Goal: Task Accomplishment & Management: Use online tool/utility

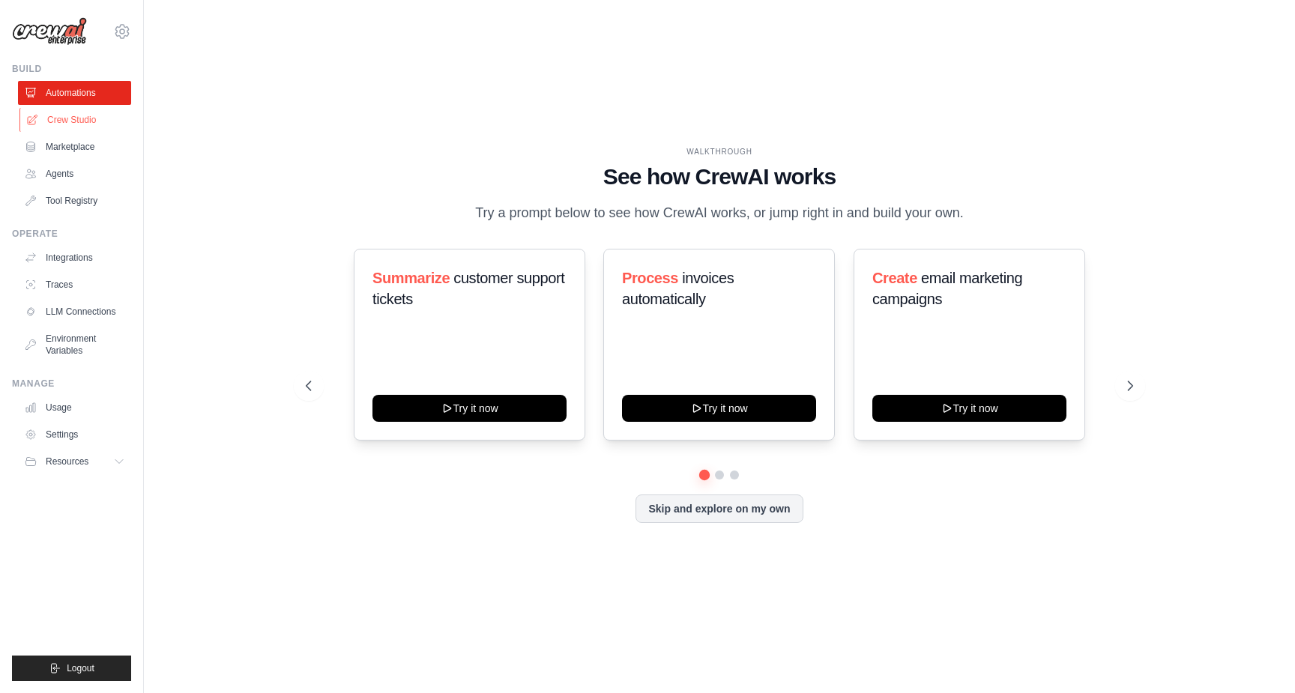
click at [75, 121] on link "Crew Studio" at bounding box center [75, 120] width 113 height 24
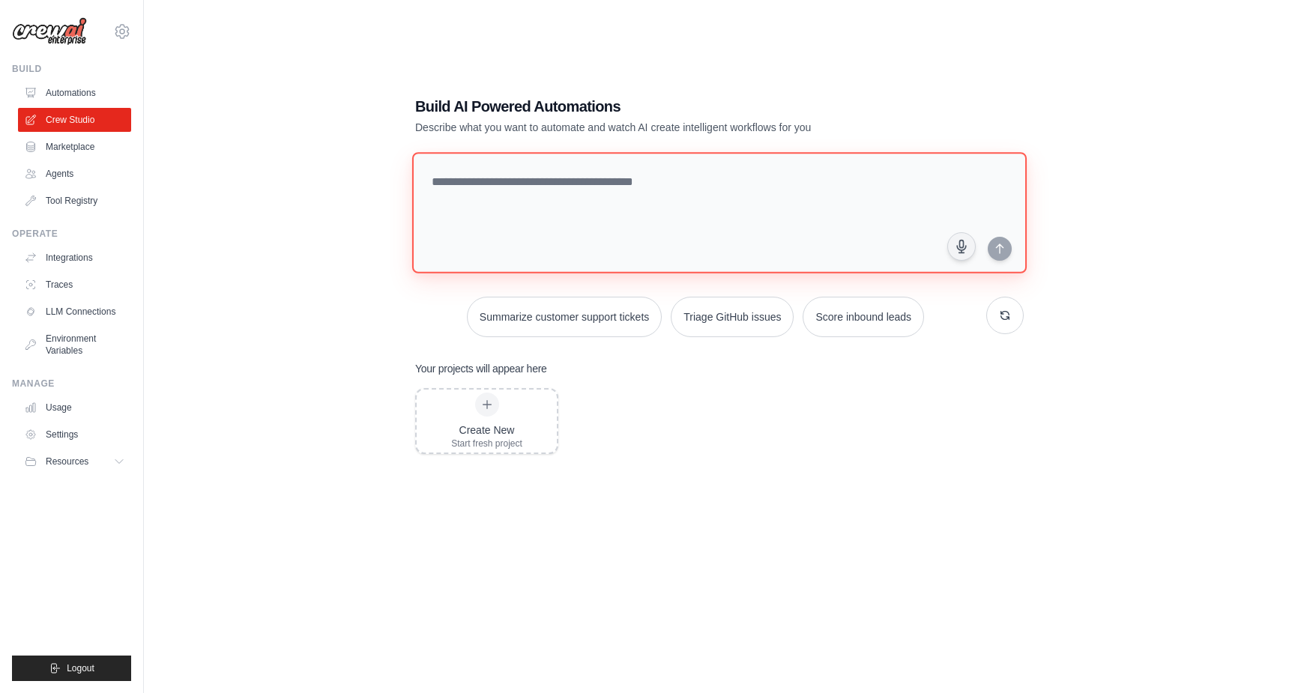
click at [559, 184] on textarea at bounding box center [719, 212] width 614 height 121
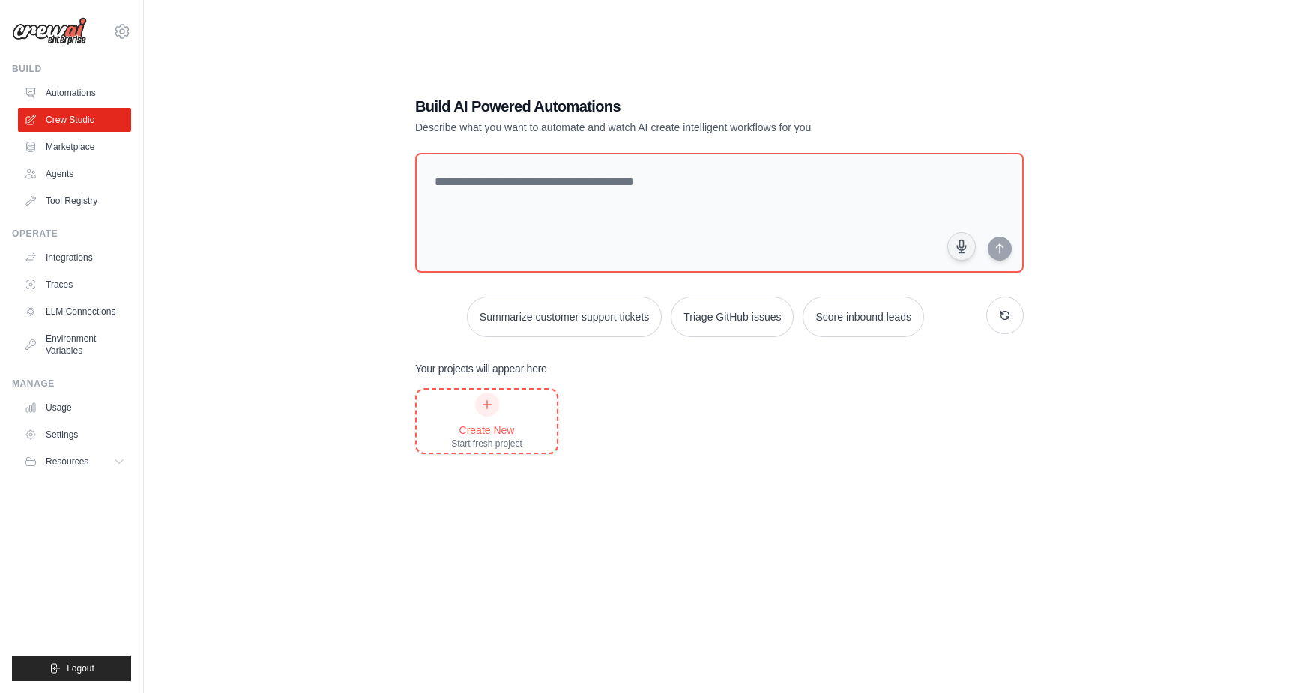
click at [489, 402] on icon at bounding box center [487, 405] width 12 height 12
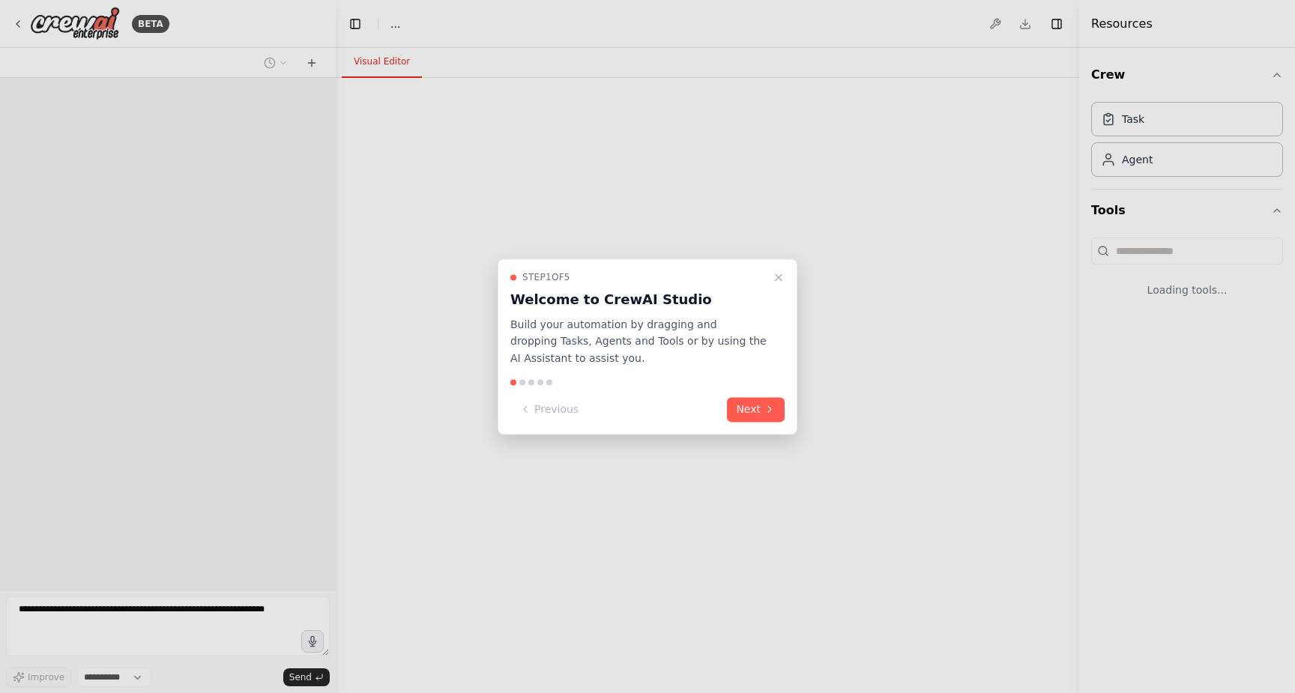
select select "****"
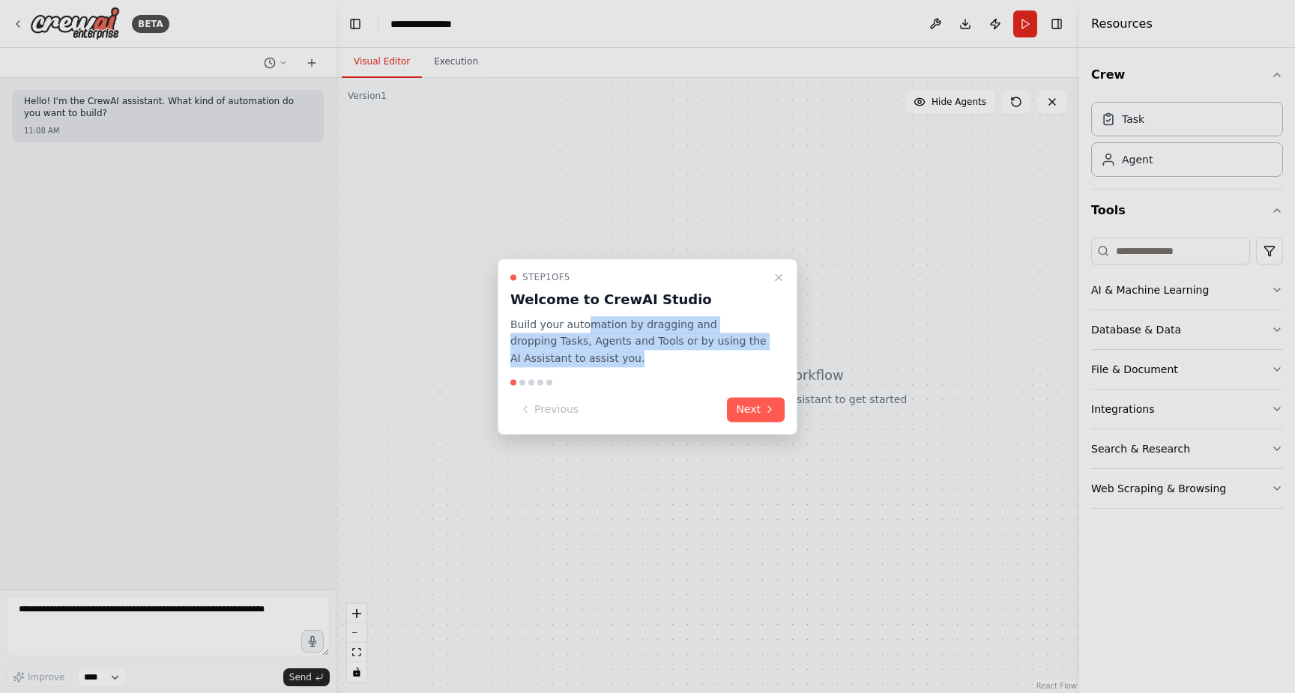
drag, startPoint x: 585, startPoint y: 327, endPoint x: 733, endPoint y: 354, distance: 150.0
click at [733, 354] on p "Build your automation by dragging and dropping Tasks, Agents and Tools or by us…" at bounding box center [638, 341] width 256 height 51
click at [752, 408] on button "Next" at bounding box center [756, 409] width 58 height 25
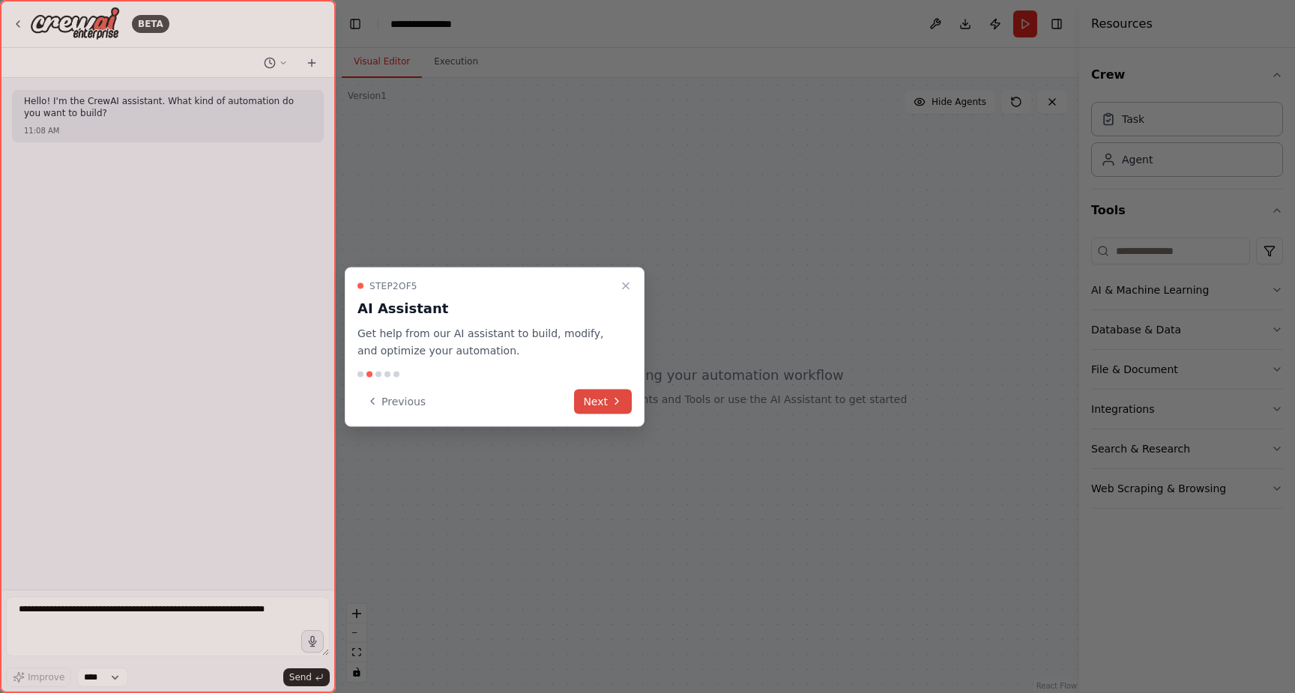
click at [596, 401] on button "Next" at bounding box center [603, 401] width 58 height 25
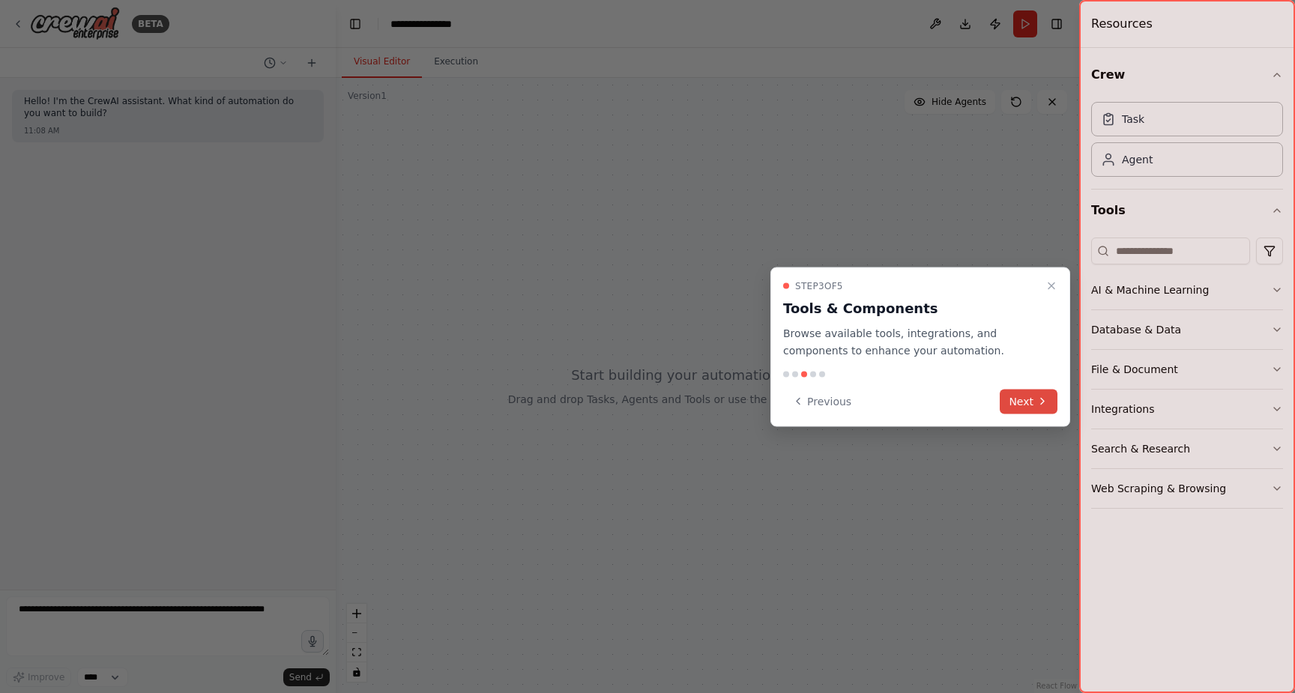
click at [1024, 403] on button "Next" at bounding box center [1028, 401] width 58 height 25
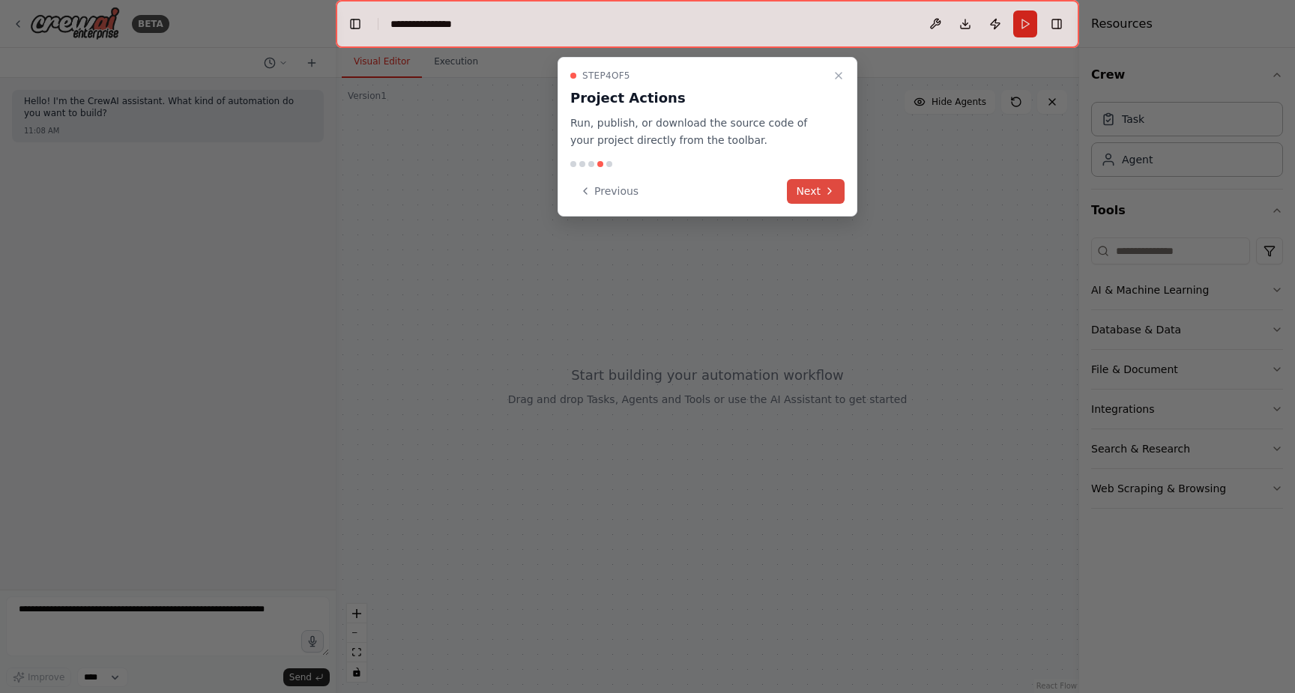
click at [821, 193] on button "Next" at bounding box center [816, 191] width 58 height 25
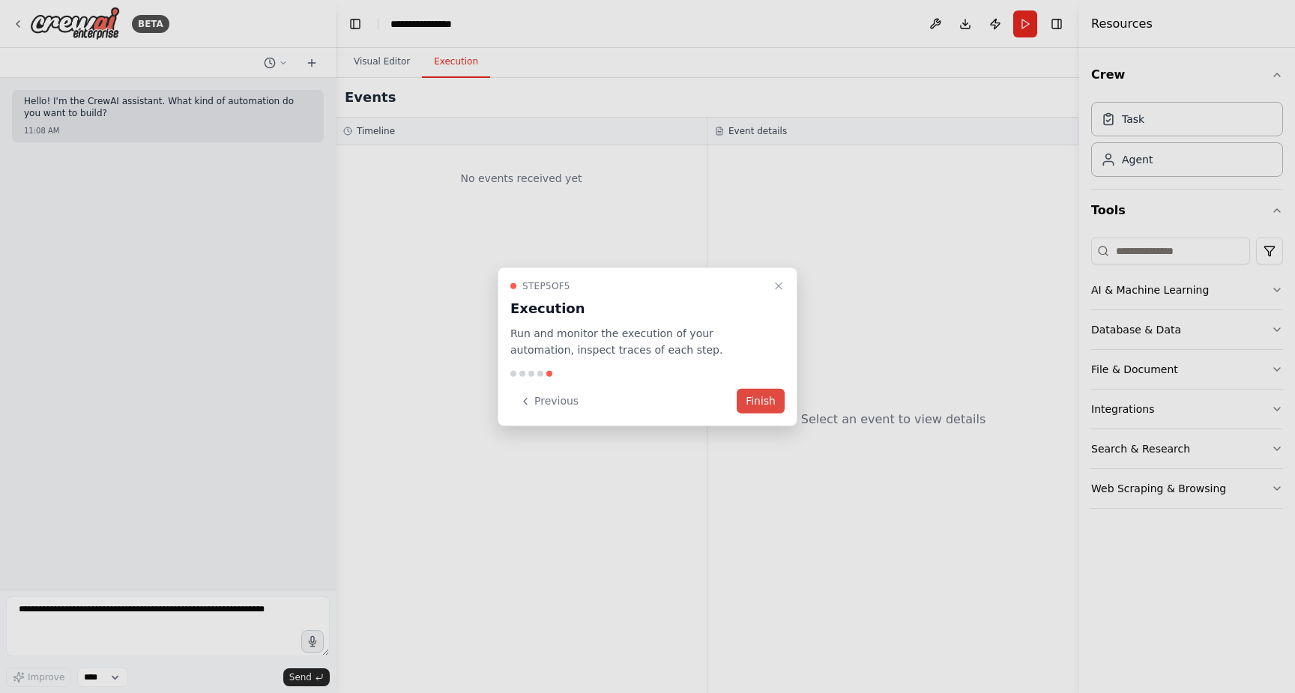
click at [763, 402] on button "Finish" at bounding box center [760, 401] width 48 height 25
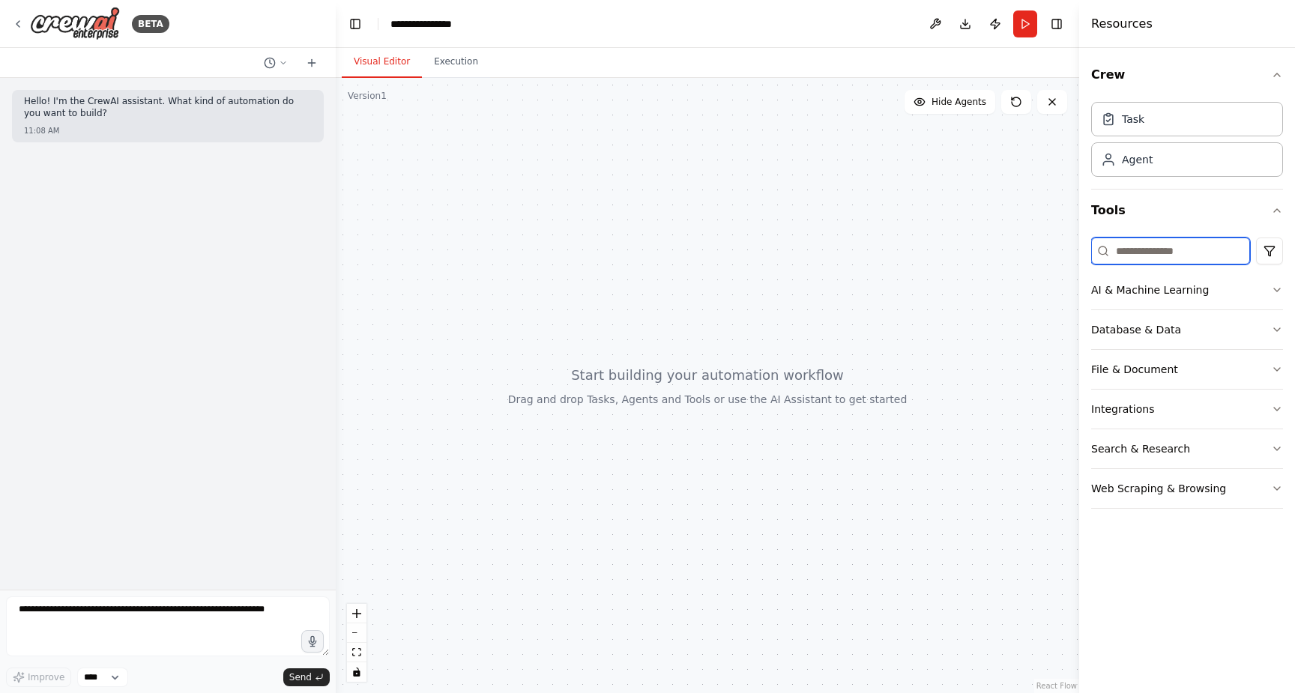
click at [1153, 255] on input at bounding box center [1170, 250] width 159 height 27
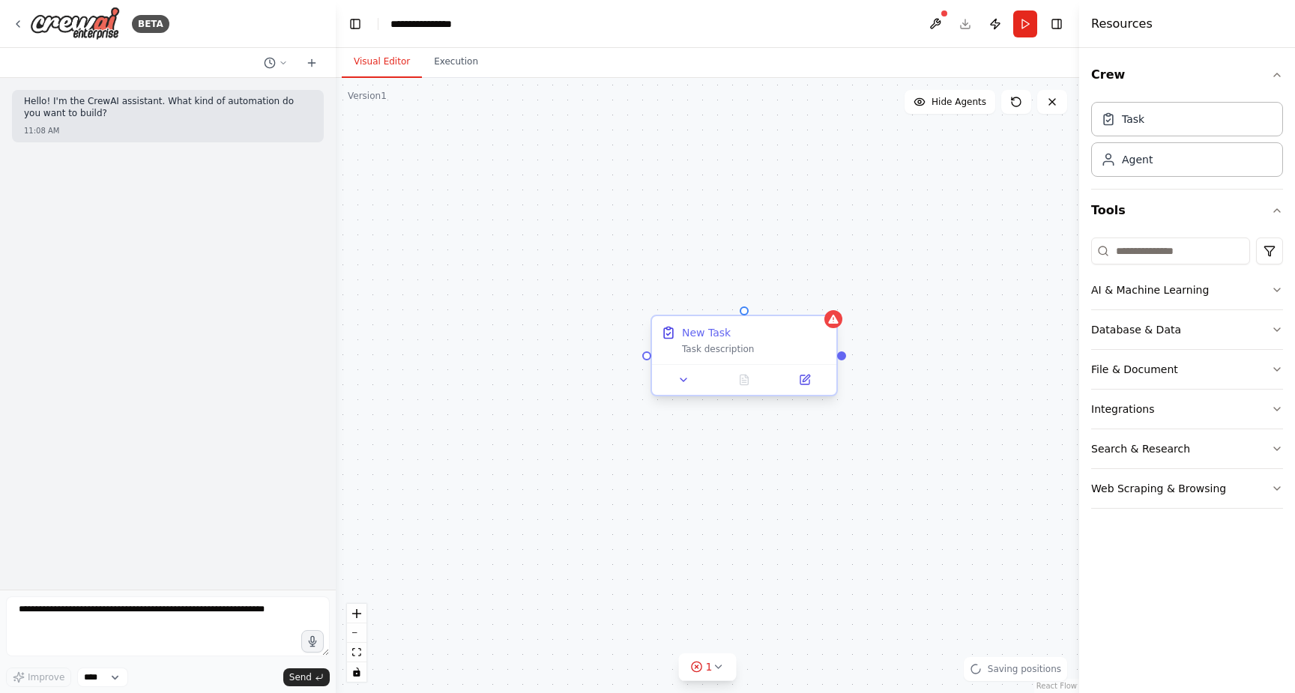
click at [749, 351] on div "Task description" at bounding box center [754, 349] width 145 height 12
click at [730, 350] on div "Task description" at bounding box center [754, 349] width 145 height 12
click at [709, 355] on div "New Task Task description" at bounding box center [744, 340] width 184 height 48
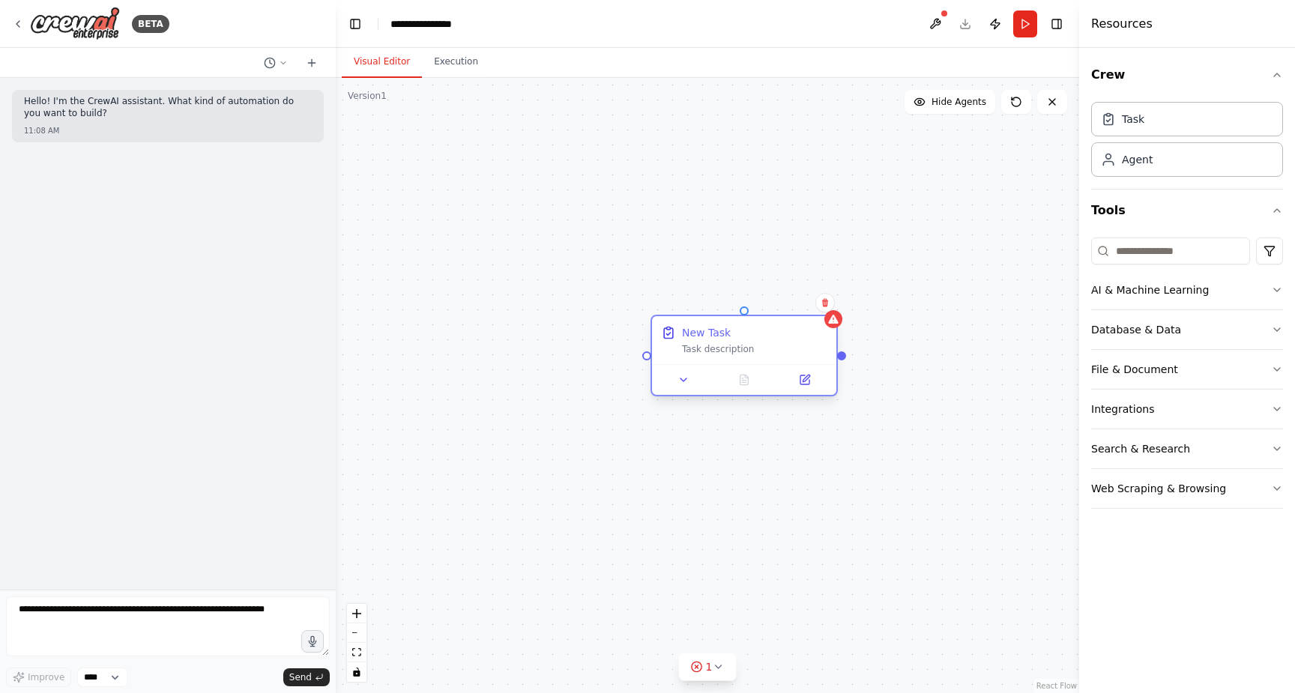
click at [721, 351] on div "Task description" at bounding box center [754, 349] width 145 height 12
click at [685, 388] on button at bounding box center [684, 380] width 52 height 18
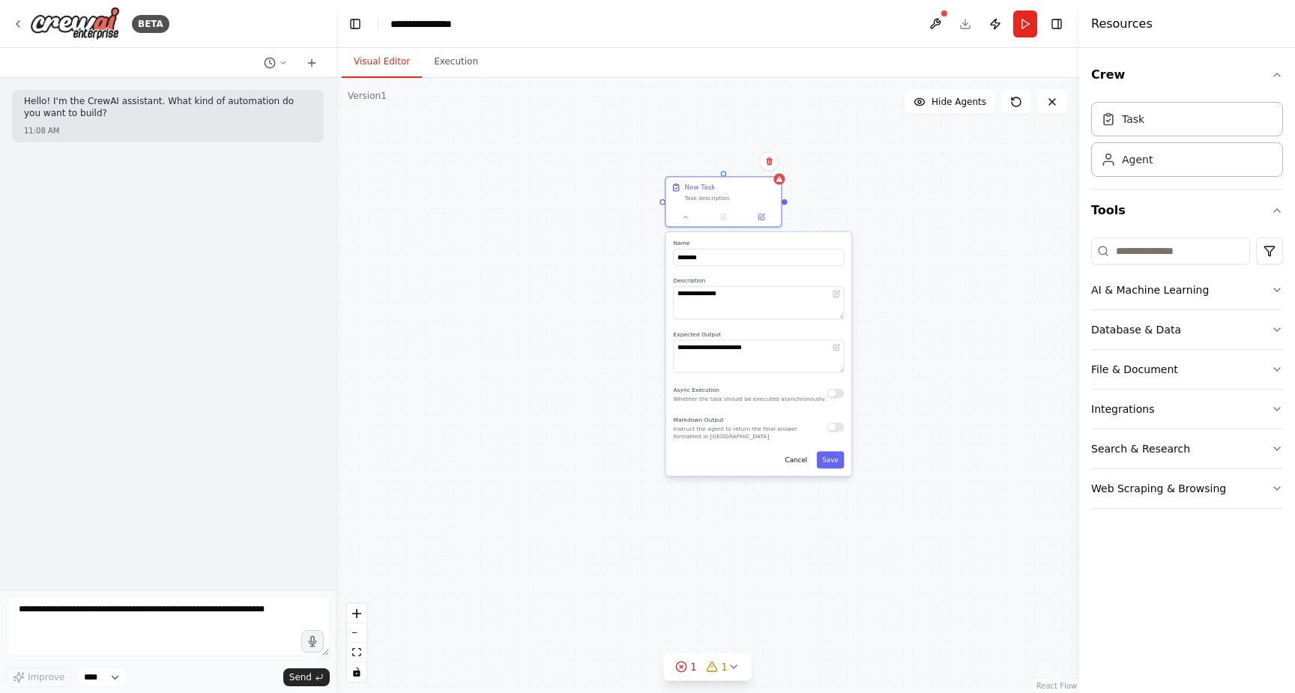
drag, startPoint x: 599, startPoint y: 485, endPoint x: 569, endPoint y: 267, distance: 219.2
click at [569, 267] on div "**********" at bounding box center [707, 385] width 743 height 615
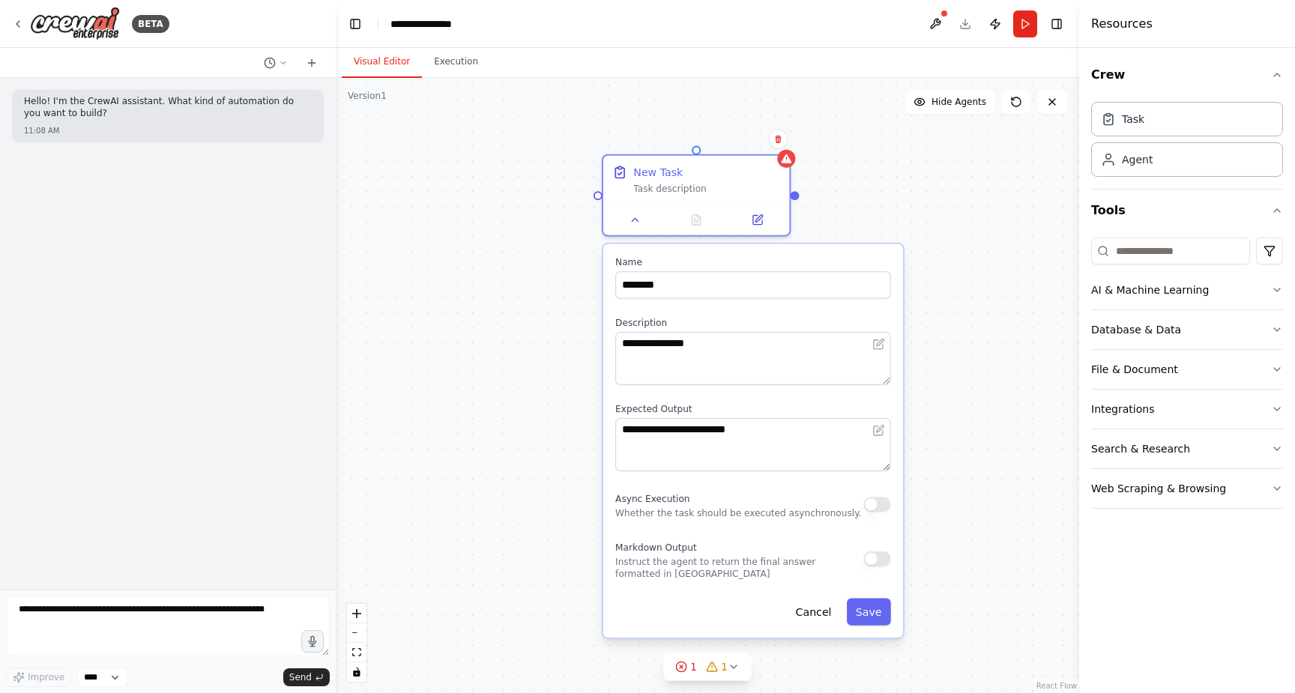
drag, startPoint x: 610, startPoint y: 310, endPoint x: 506, endPoint y: 380, distance: 124.7
click at [506, 380] on div "**********" at bounding box center [707, 385] width 743 height 615
click at [636, 228] on div at bounding box center [696, 216] width 186 height 31
click at [635, 217] on icon at bounding box center [635, 217] width 6 height 3
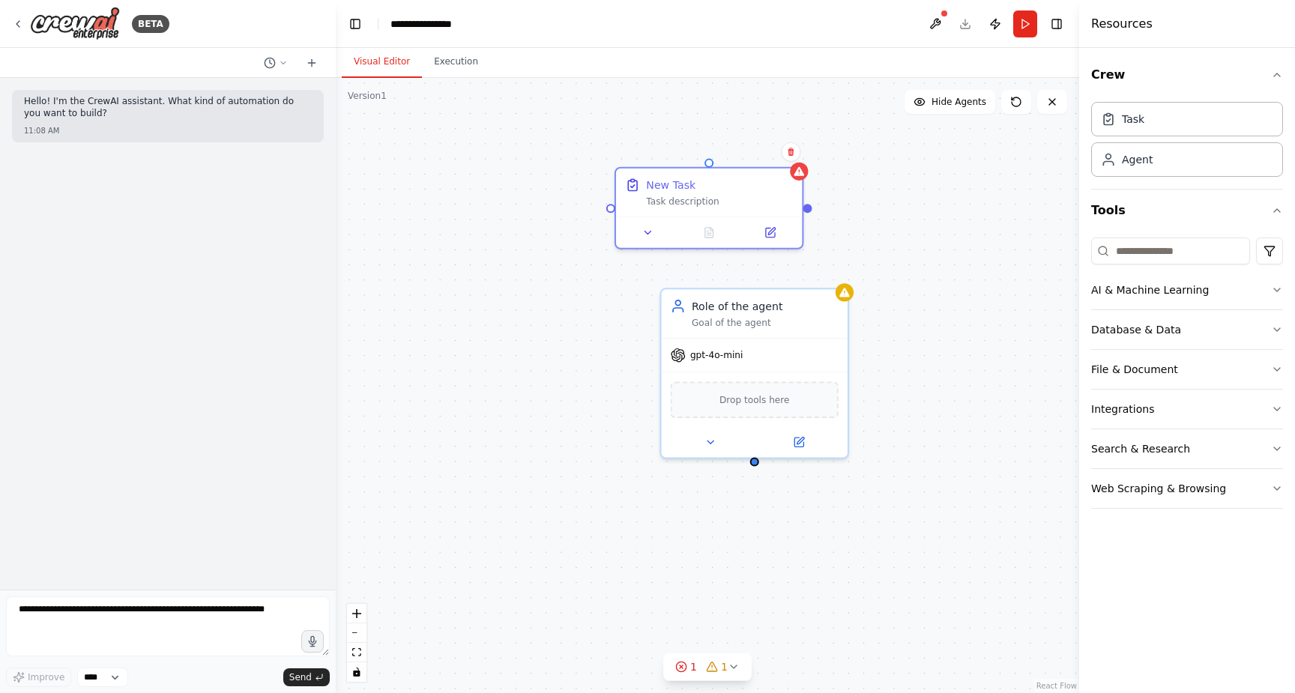
click at [801, 204] on div "New Task Task description Role of the agent Goal of the agent gpt-4o-mini Drop …" at bounding box center [707, 385] width 743 height 615
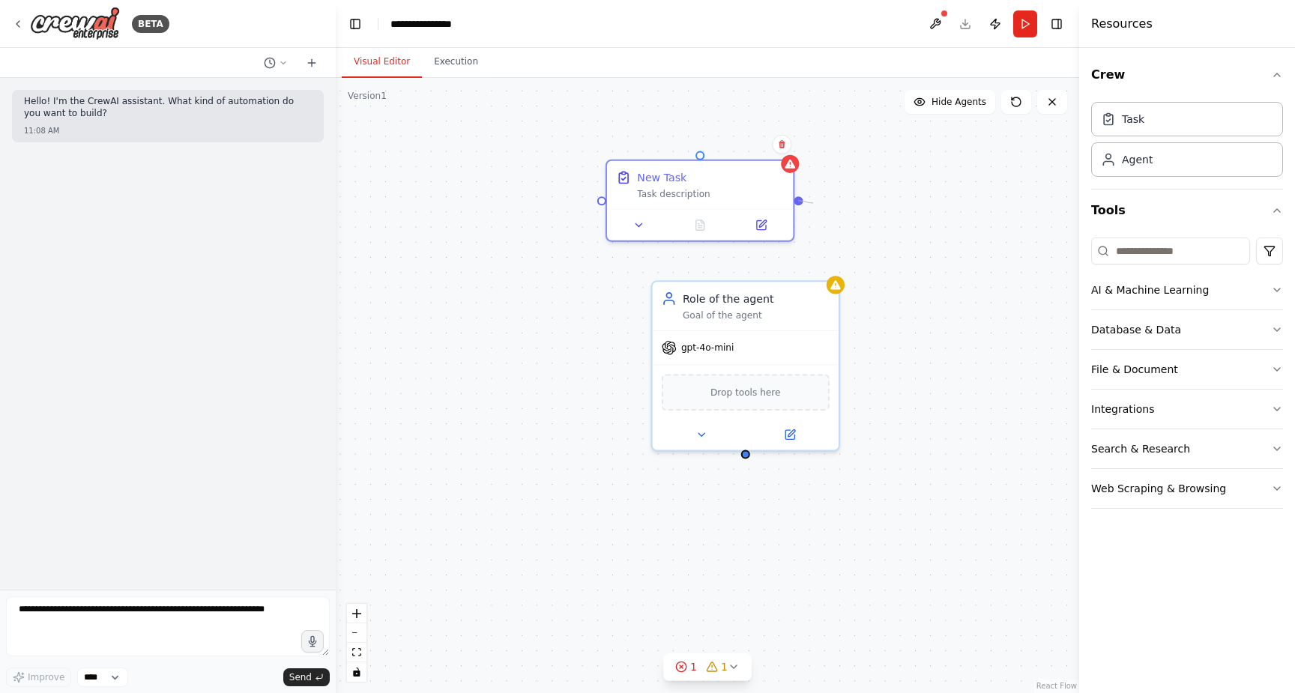
drag, startPoint x: 801, startPoint y: 198, endPoint x: 813, endPoint y: 203, distance: 13.1
click at [813, 203] on div "New Task Task description Role of the agent Goal of the agent gpt-4o-mini Drop …" at bounding box center [707, 385] width 743 height 615
drag, startPoint x: 800, startPoint y: 203, endPoint x: 774, endPoint y: 279, distance: 80.1
click at [774, 279] on div "New Task Task description Role of the agent Goal of the agent gpt-4o-mini Drop …" at bounding box center [663, 228] width 751 height 621
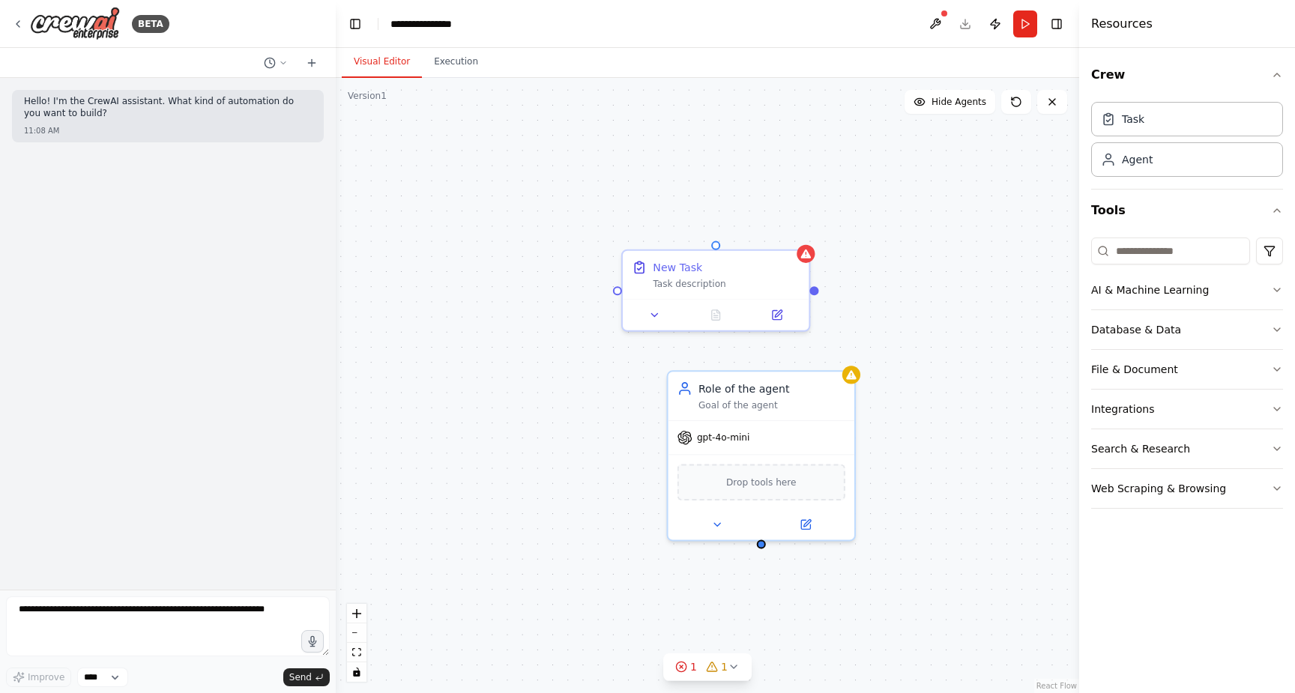
drag, startPoint x: 802, startPoint y: 205, endPoint x: 818, endPoint y: 295, distance: 91.3
click at [818, 295] on div "New Task Task description Role of the agent Goal of the agent gpt-4o-mini Drop …" at bounding box center [707, 385] width 743 height 615
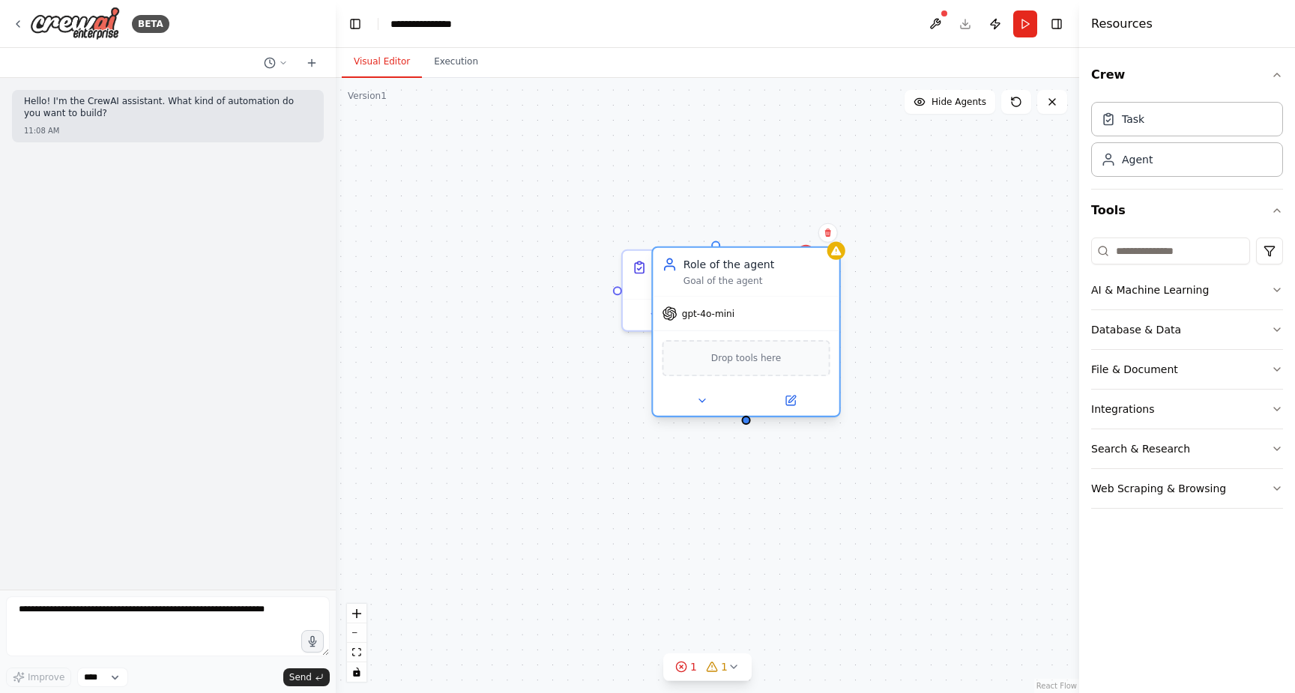
drag, startPoint x: 779, startPoint y: 363, endPoint x: 769, endPoint y: 266, distance: 97.2
click at [769, 266] on div "Role of the agent Goal of the agent" at bounding box center [756, 272] width 147 height 30
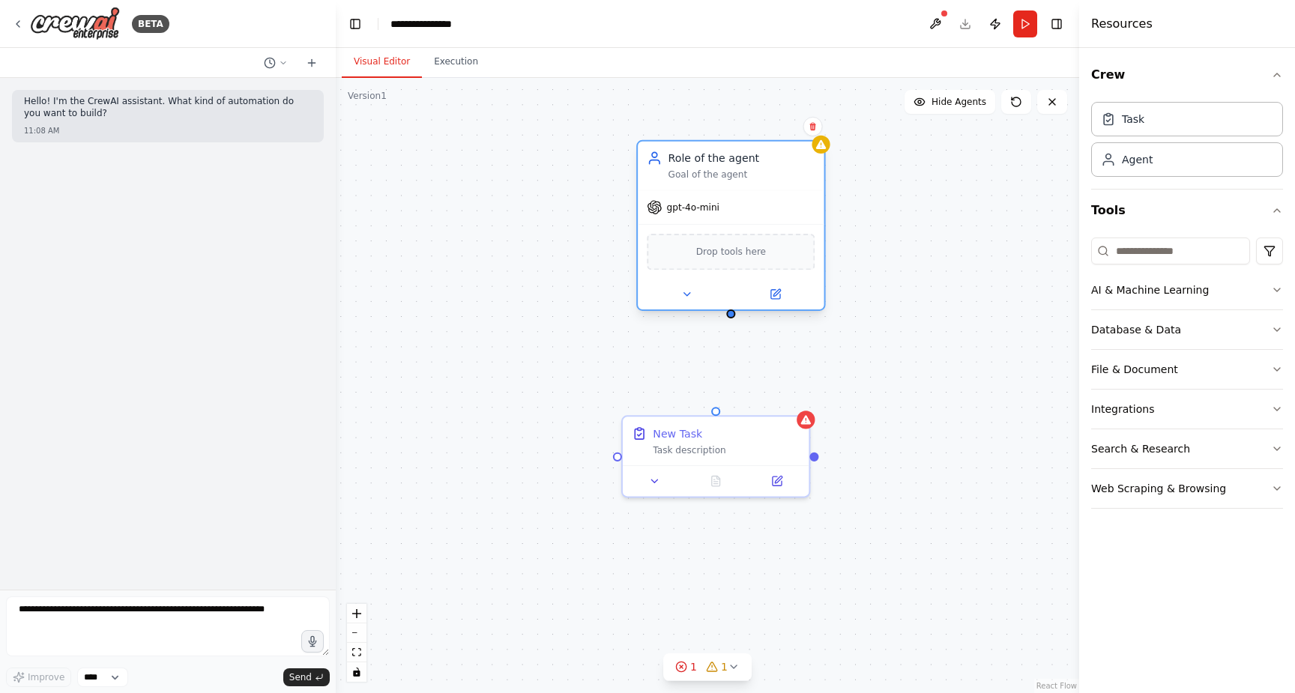
drag, startPoint x: 710, startPoint y: 280, endPoint x: 695, endPoint y: 174, distance: 107.4
click at [695, 174] on div "Goal of the agent" at bounding box center [741, 175] width 147 height 12
drag, startPoint x: 730, startPoint y: 316, endPoint x: 814, endPoint y: 458, distance: 164.8
click at [814, 458] on div "New Task Task description Role of the agent Goal of the agent gpt-4o-mini Drop …" at bounding box center [707, 385] width 743 height 615
drag, startPoint x: 816, startPoint y: 455, endPoint x: 734, endPoint y: 318, distance: 160.2
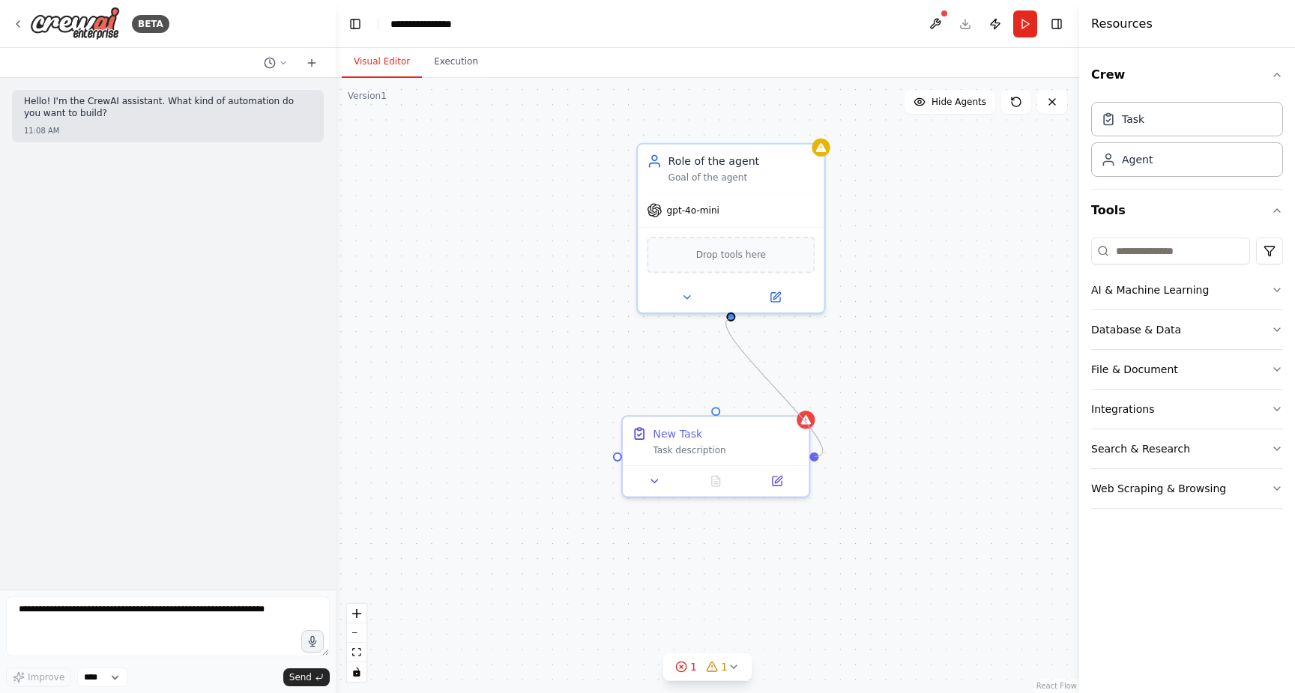
click at [734, 318] on div "New Task Task description Role of the agent Goal of the agent gpt-4o-mini Drop …" at bounding box center [707, 385] width 743 height 615
click at [657, 482] on icon at bounding box center [655, 478] width 12 height 12
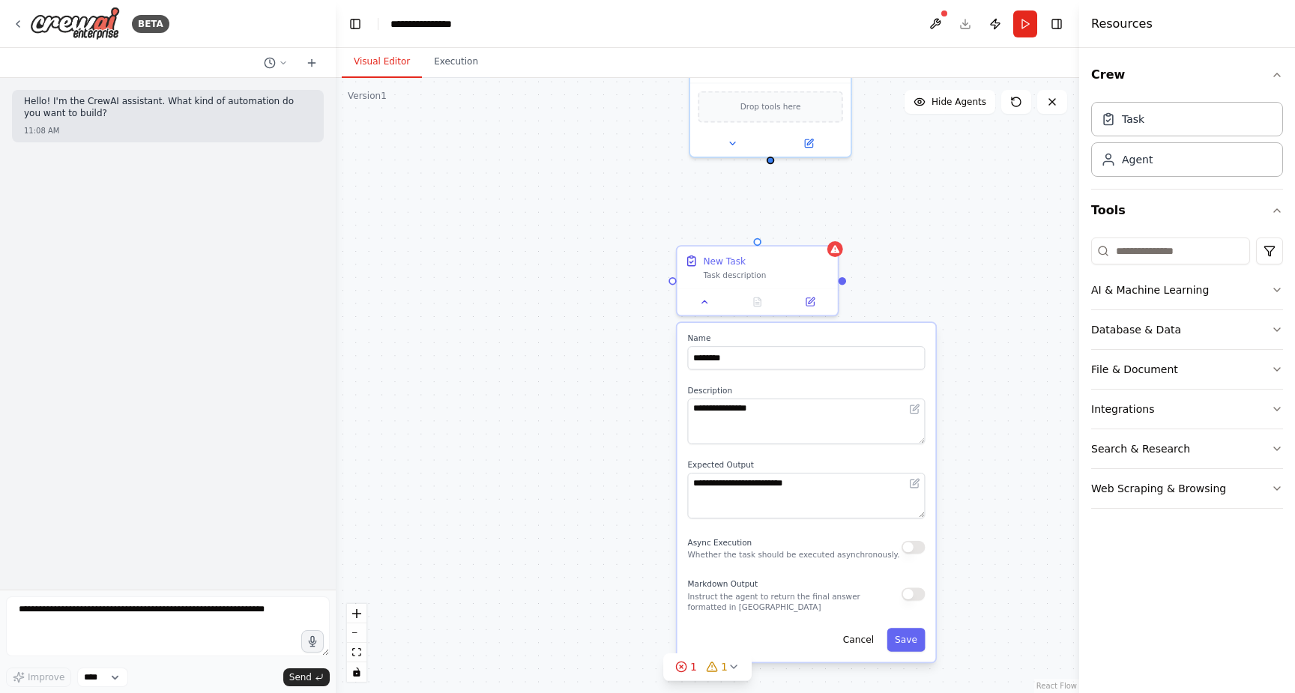
drag, startPoint x: 574, startPoint y: 430, endPoint x: 611, endPoint y: 245, distance: 188.8
click at [611, 245] on div "**********" at bounding box center [707, 385] width 743 height 615
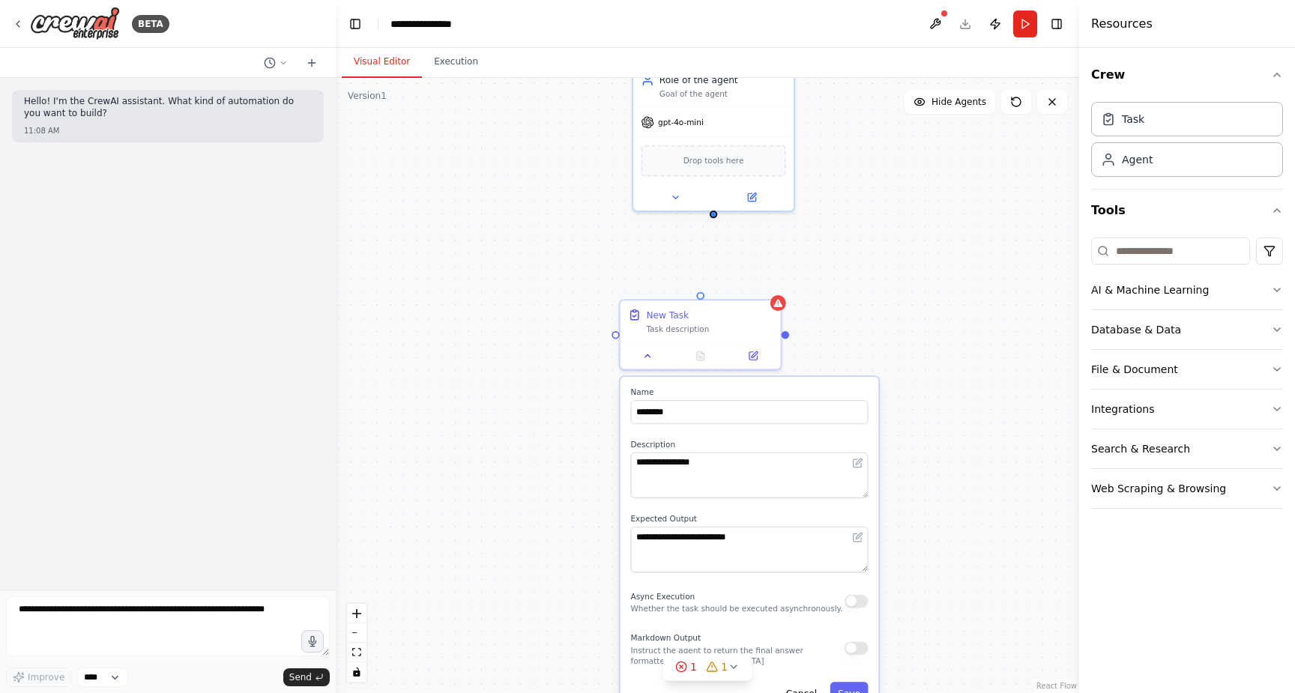
drag, startPoint x: 631, startPoint y: 416, endPoint x: 574, endPoint y: 470, distance: 78.4
click at [574, 470] on div "**********" at bounding box center [707, 385] width 743 height 615
click at [752, 354] on icon at bounding box center [754, 352] width 6 height 6
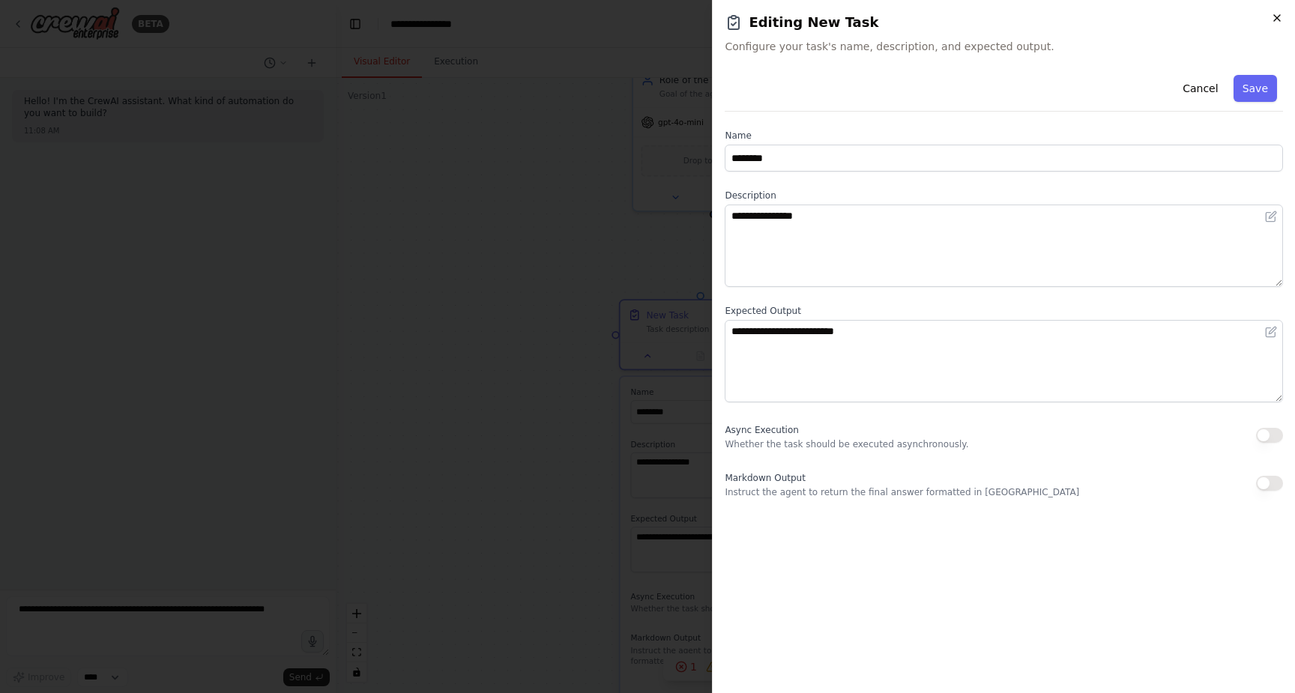
click at [1277, 16] on icon "button" at bounding box center [1277, 18] width 6 height 6
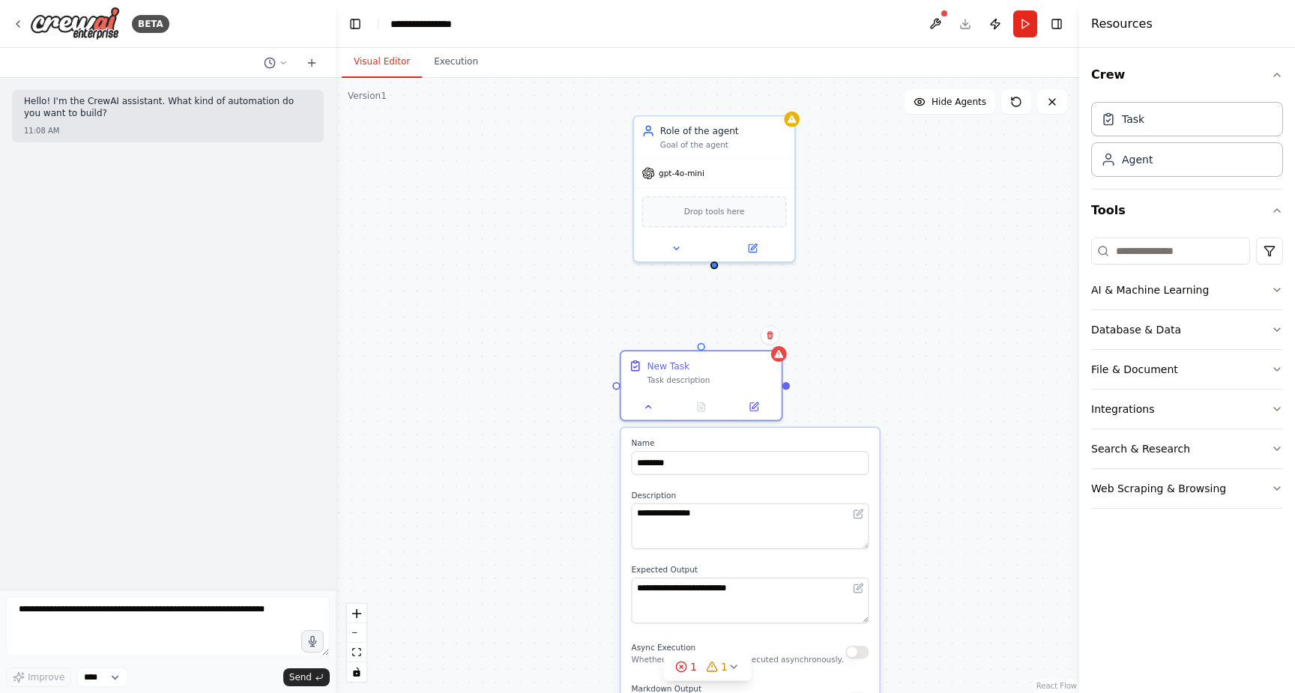
drag, startPoint x: 858, startPoint y: 279, endPoint x: 859, endPoint y: 330, distance: 50.9
click at [859, 330] on div "**********" at bounding box center [707, 385] width 743 height 615
click at [1264, 404] on button "Integrations" at bounding box center [1187, 409] width 192 height 39
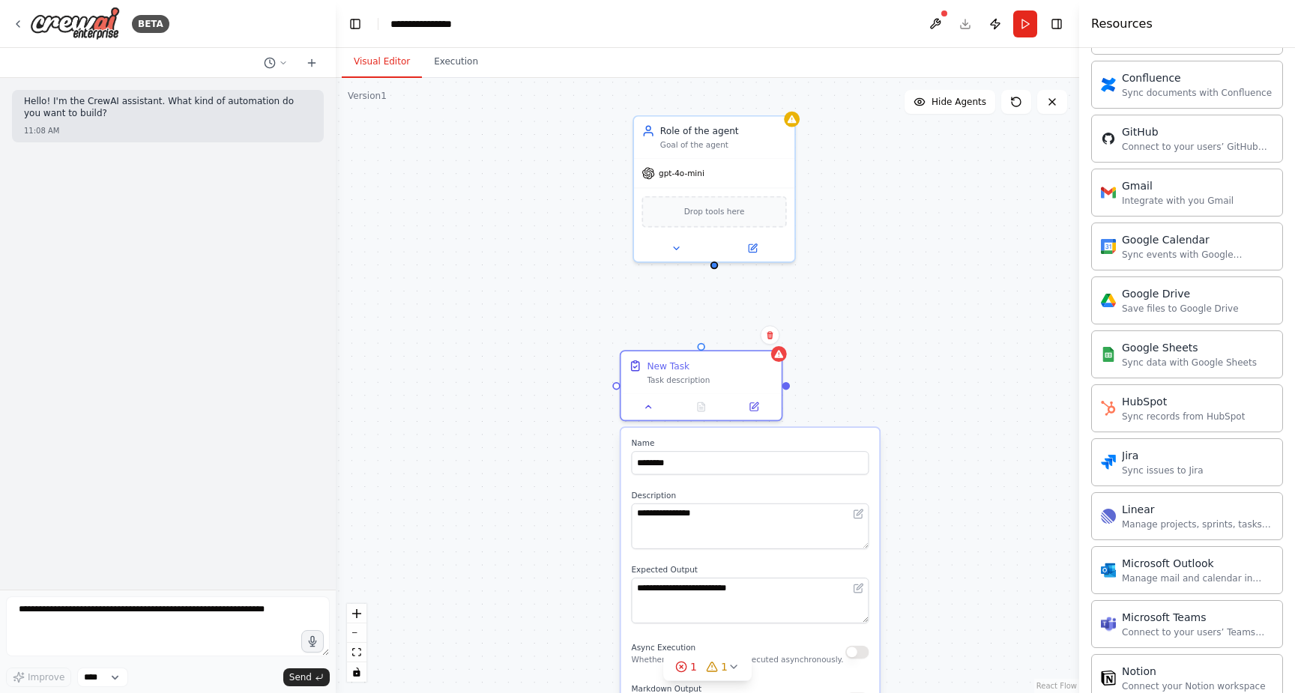
scroll to position [563, 0]
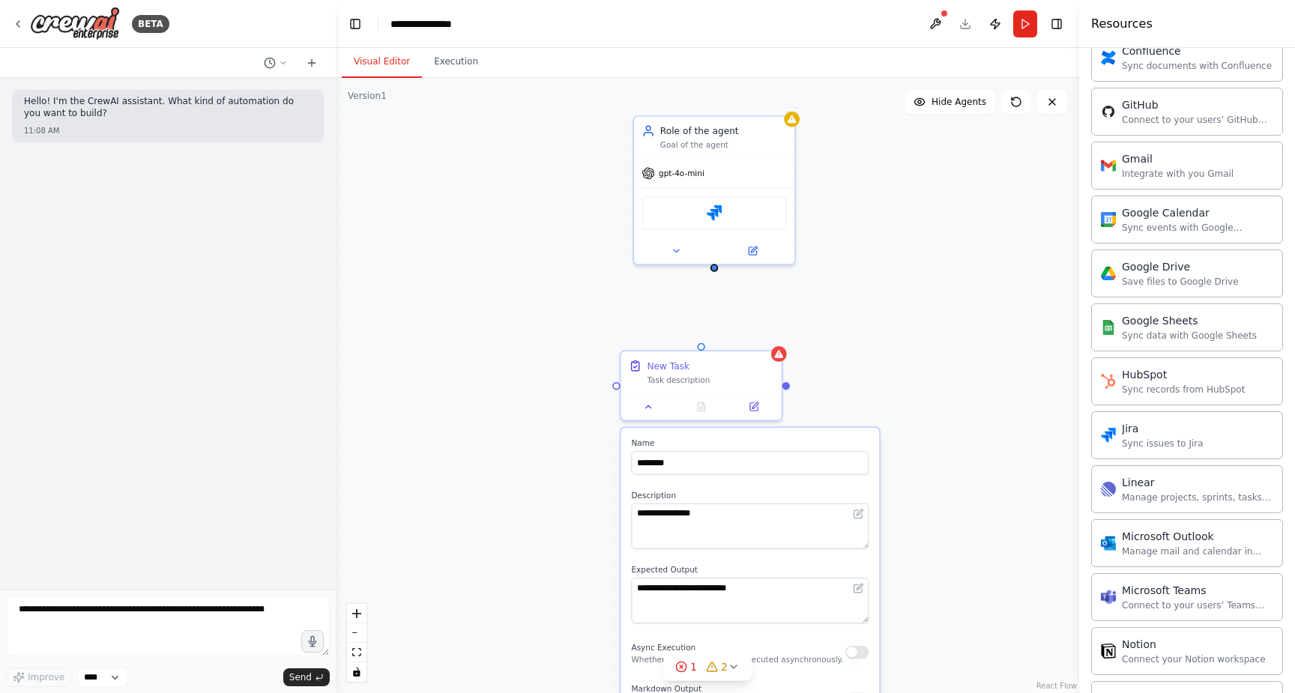
click at [918, 316] on div "**********" at bounding box center [707, 385] width 743 height 615
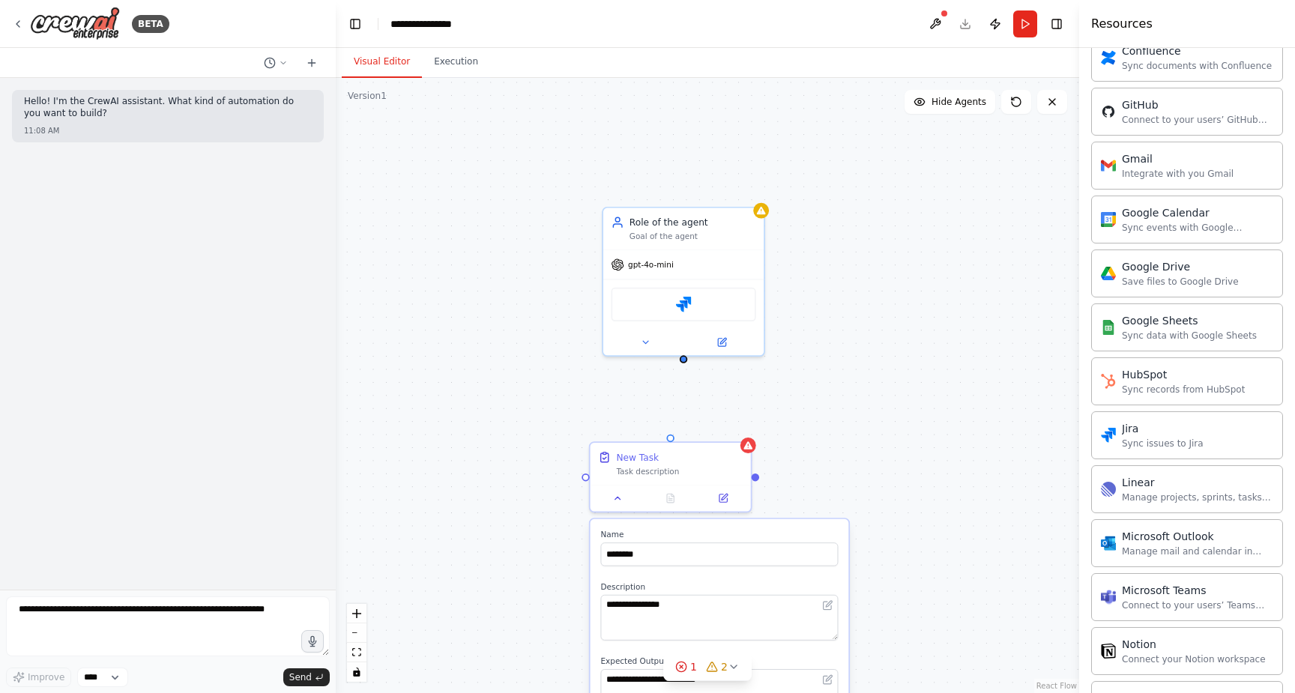
drag, startPoint x: 879, startPoint y: 264, endPoint x: 848, endPoint y: 356, distance: 96.4
click at [848, 356] on div "**********" at bounding box center [707, 385] width 743 height 615
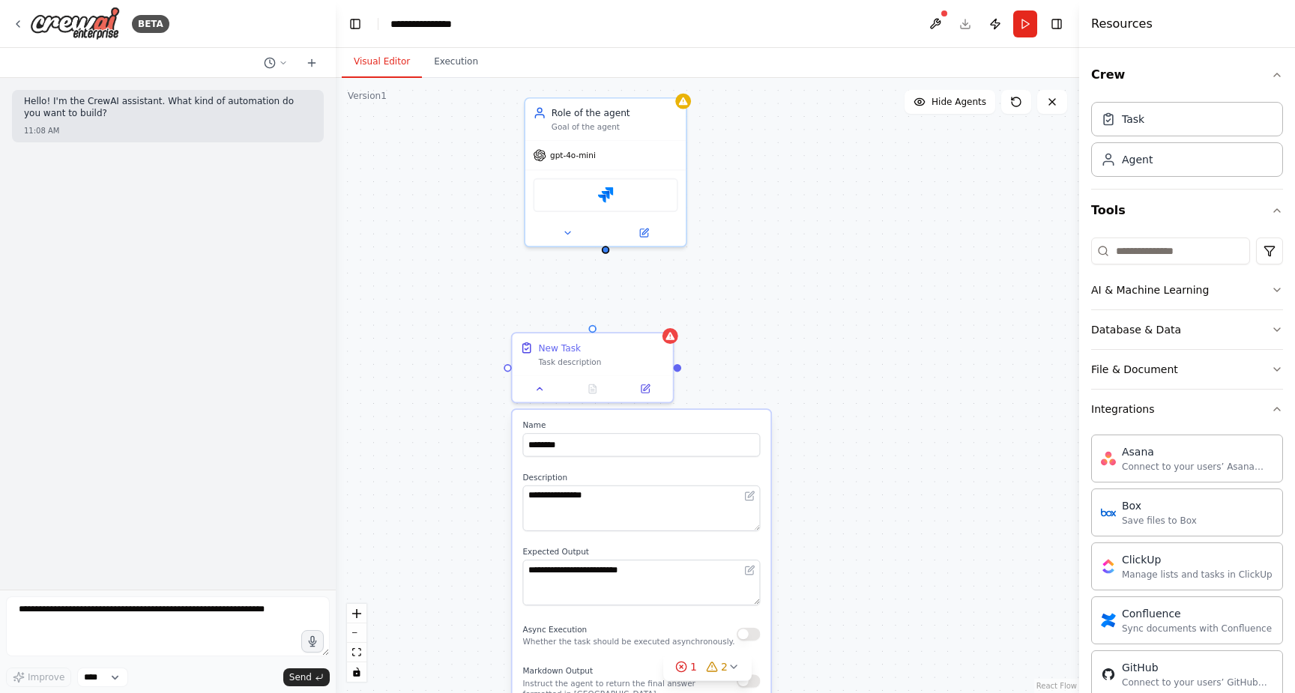
drag, startPoint x: 908, startPoint y: 443, endPoint x: 829, endPoint y: 321, distance: 145.9
click at [829, 321] on div "**********" at bounding box center [707, 385] width 743 height 615
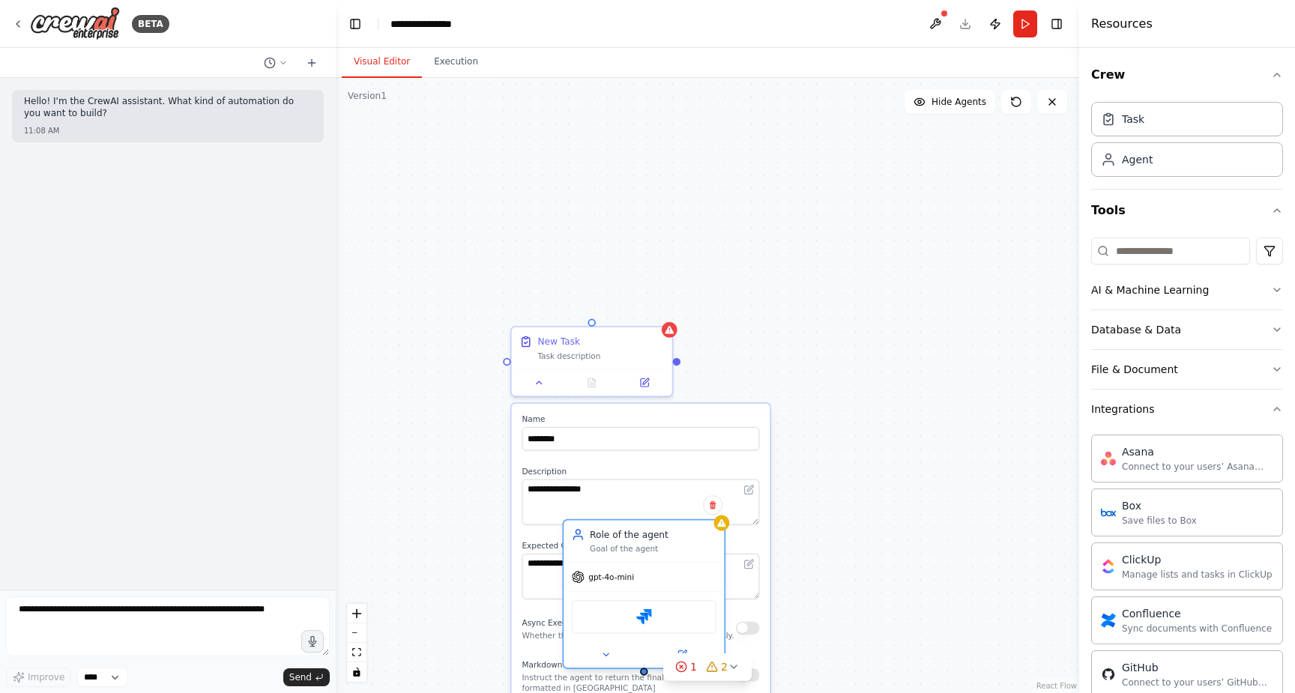
drag, startPoint x: 630, startPoint y: 101, endPoint x: 671, endPoint y: 539, distance: 439.4
click at [671, 539] on div "Role of the agent" at bounding box center [653, 534] width 127 height 13
click at [931, 555] on div "**********" at bounding box center [707, 385] width 743 height 615
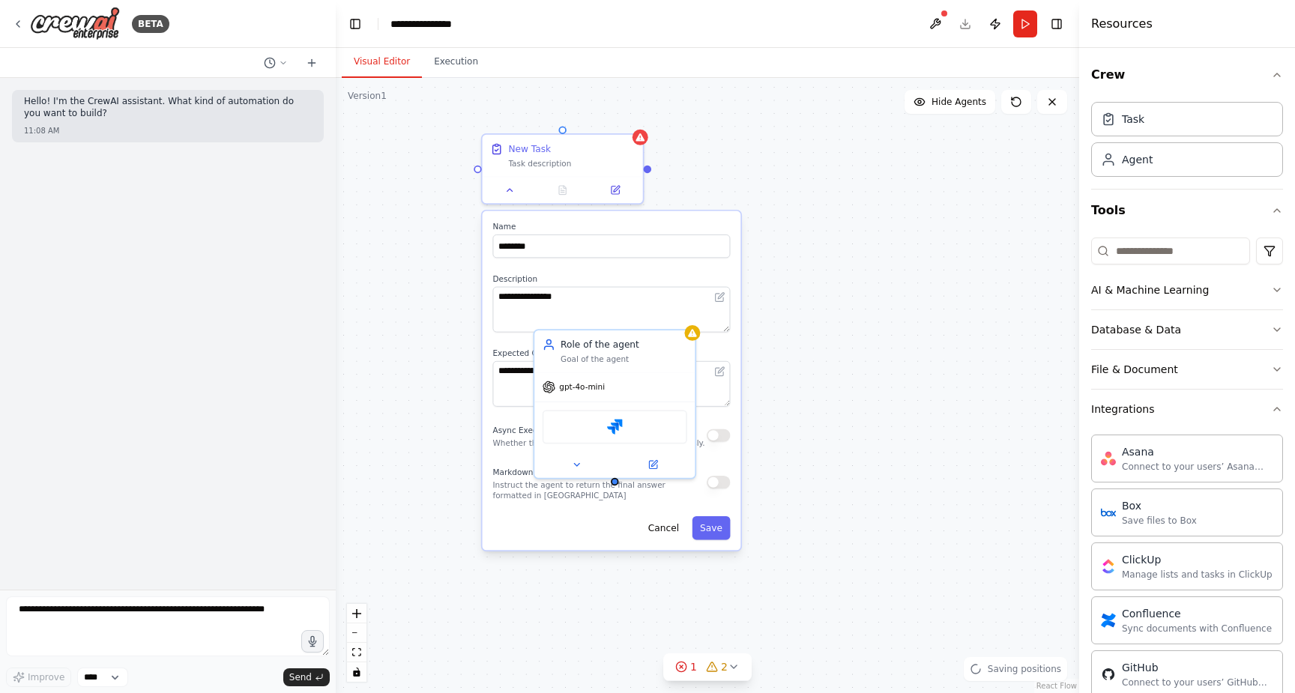
drag, startPoint x: 931, startPoint y: 555, endPoint x: 902, endPoint y: 363, distance: 194.7
click at [902, 363] on div "**********" at bounding box center [707, 385] width 743 height 615
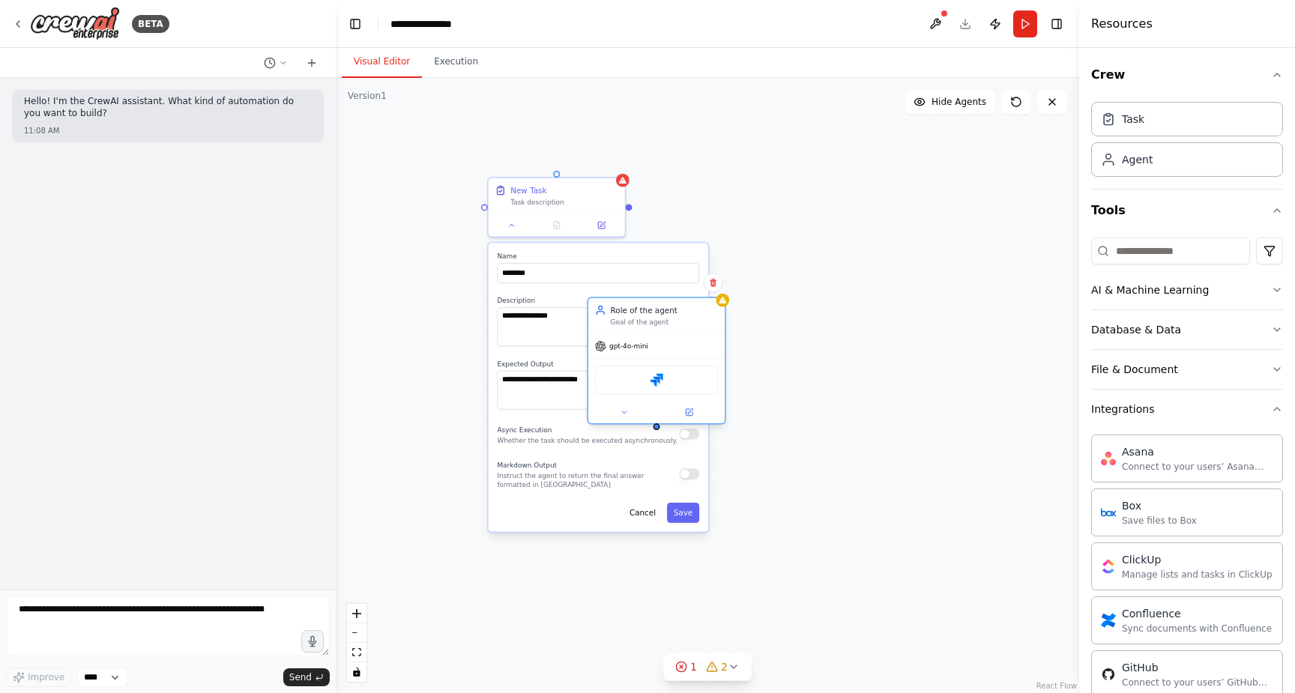
drag, startPoint x: 619, startPoint y: 391, endPoint x: 675, endPoint y: 352, distance: 68.4
click at [675, 352] on div "gpt-4o-mini" at bounding box center [656, 346] width 136 height 25
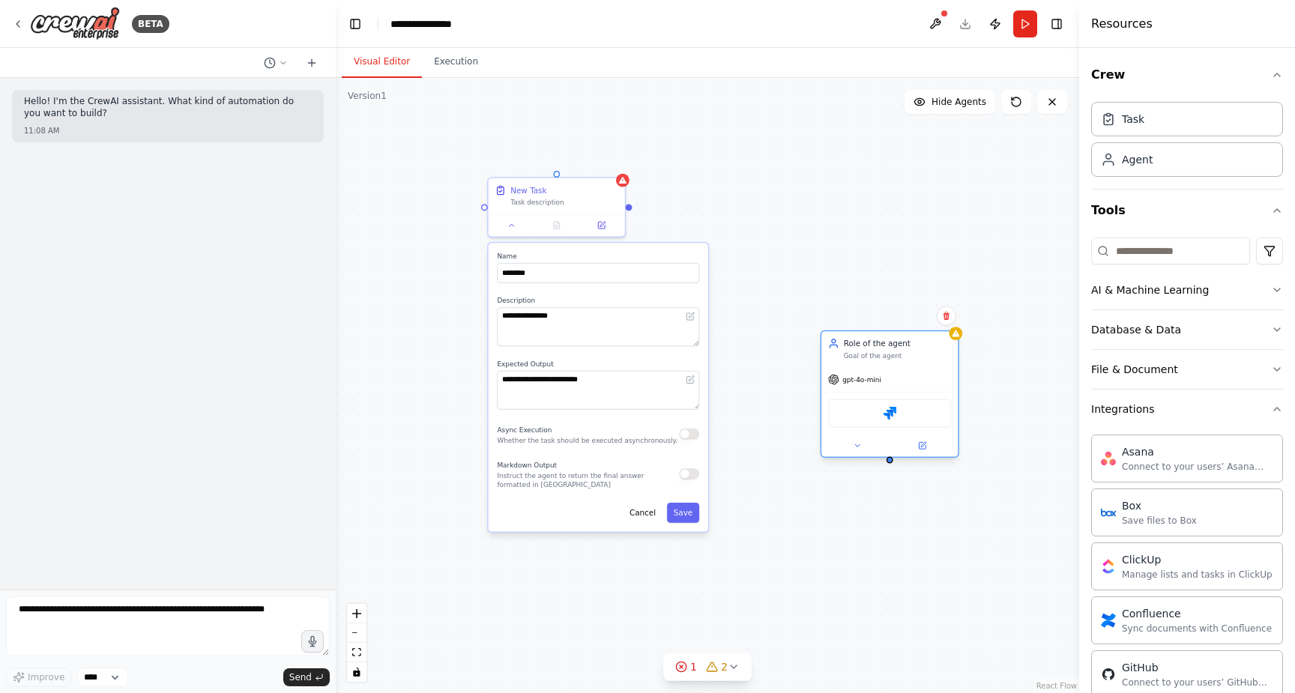
drag, startPoint x: 677, startPoint y: 335, endPoint x: 904, endPoint y: 364, distance: 228.9
click at [904, 364] on div "Role of the agent Goal of the agent gpt-4o-mini Jira" at bounding box center [889, 393] width 139 height 127
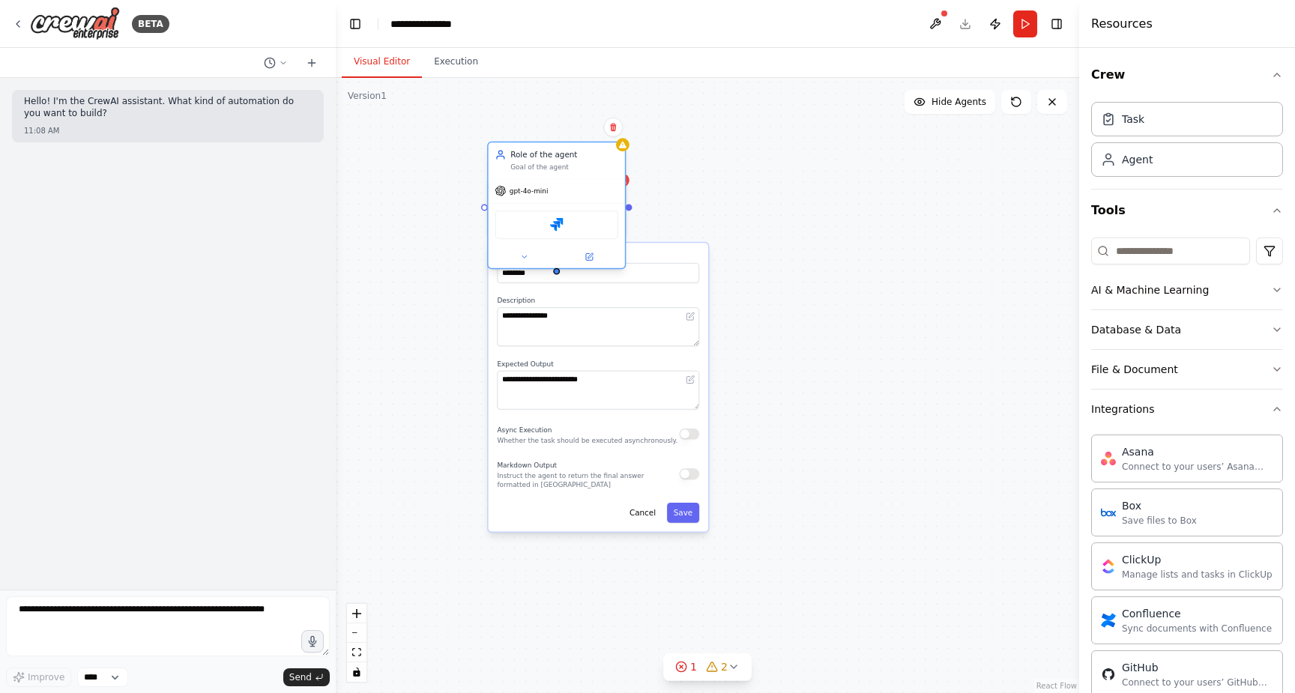
drag, startPoint x: 882, startPoint y: 372, endPoint x: 555, endPoint y: 183, distance: 377.9
click at [555, 182] on div "gpt-4o-mini" at bounding box center [556, 190] width 136 height 25
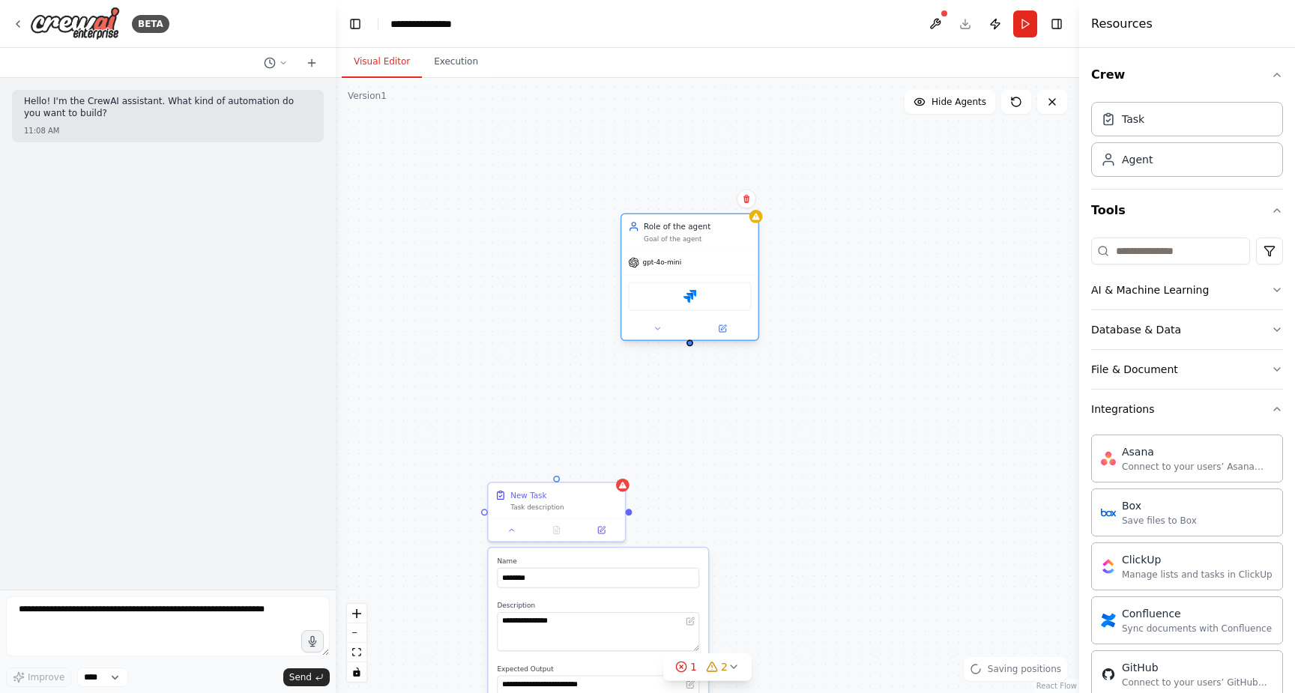
drag, startPoint x: 555, startPoint y: 182, endPoint x: 694, endPoint y: 265, distance: 162.3
click at [702, 265] on div "gpt-4o-mini" at bounding box center [689, 262] width 136 height 25
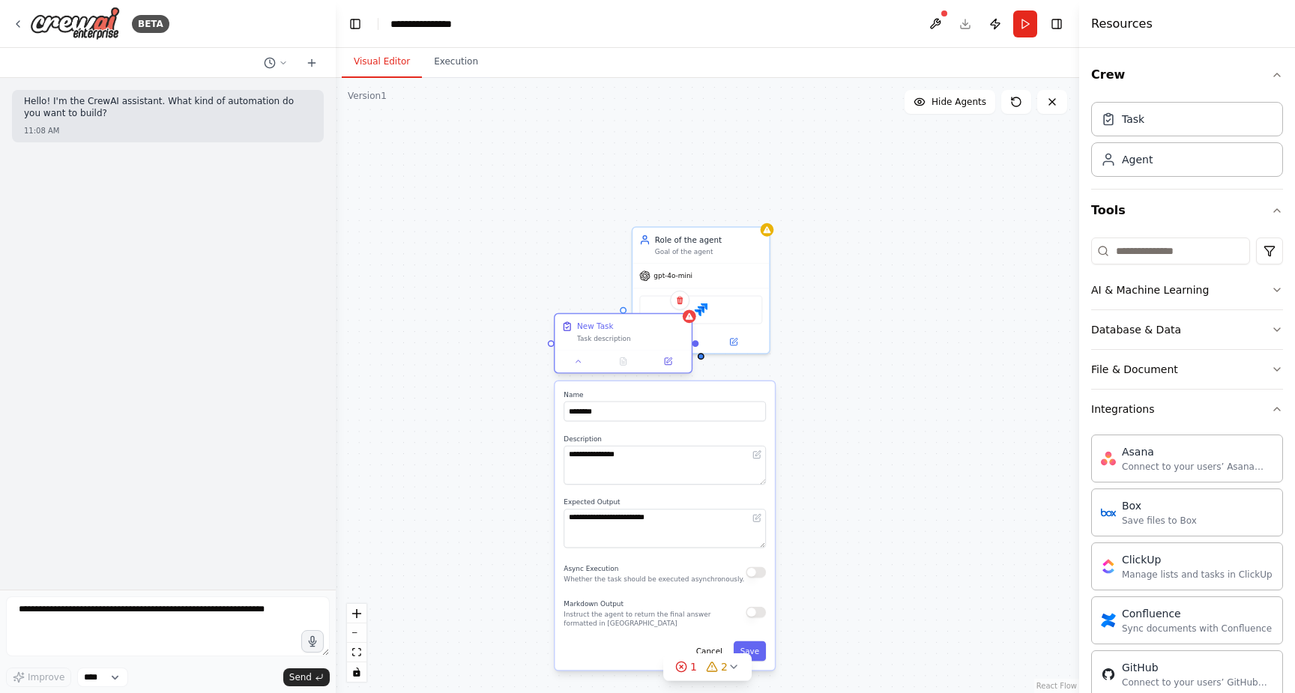
drag, startPoint x: 575, startPoint y: 497, endPoint x: 644, endPoint y: 331, distance: 179.6
click at [644, 331] on div "New Task" at bounding box center [631, 326] width 108 height 11
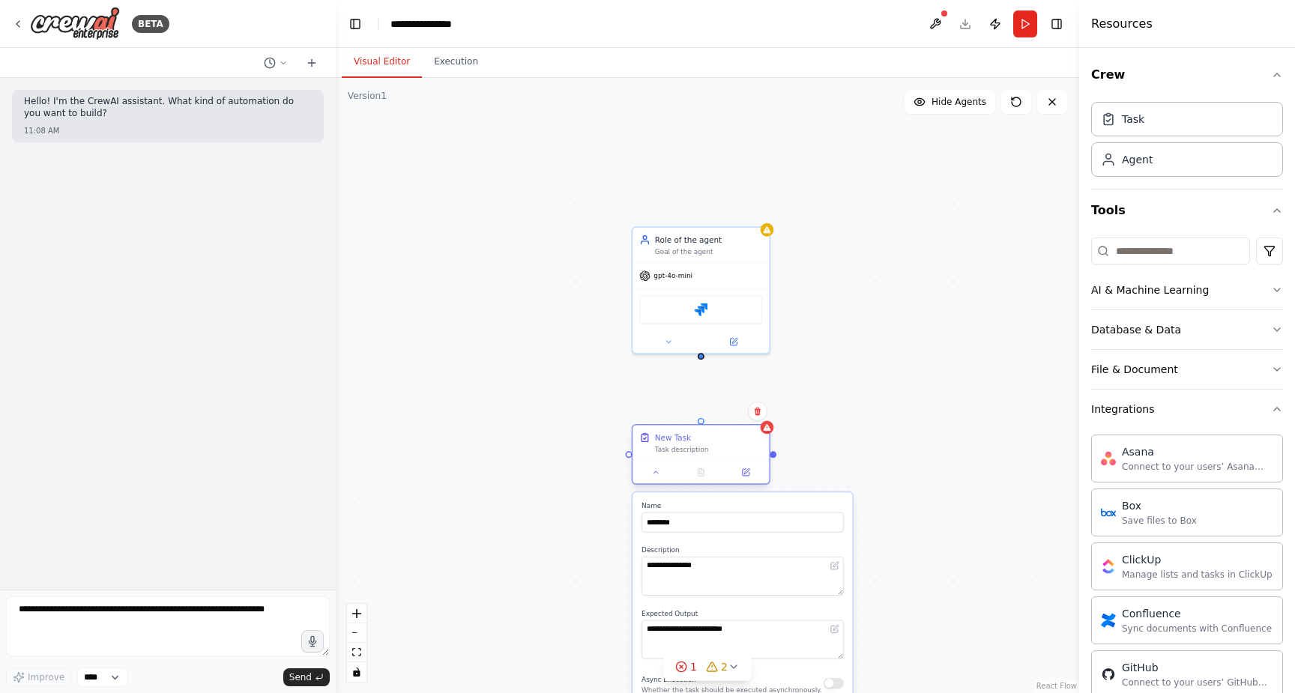
drag, startPoint x: 629, startPoint y: 329, endPoint x: 712, endPoint y: 443, distance: 140.6
click at [712, 443] on div "New Task" at bounding box center [709, 437] width 108 height 11
drag, startPoint x: 701, startPoint y: 356, endPoint x: 703, endPoint y: 425, distance: 68.9
click at [703, 425] on div "**********" at bounding box center [529, 531] width 551 height 455
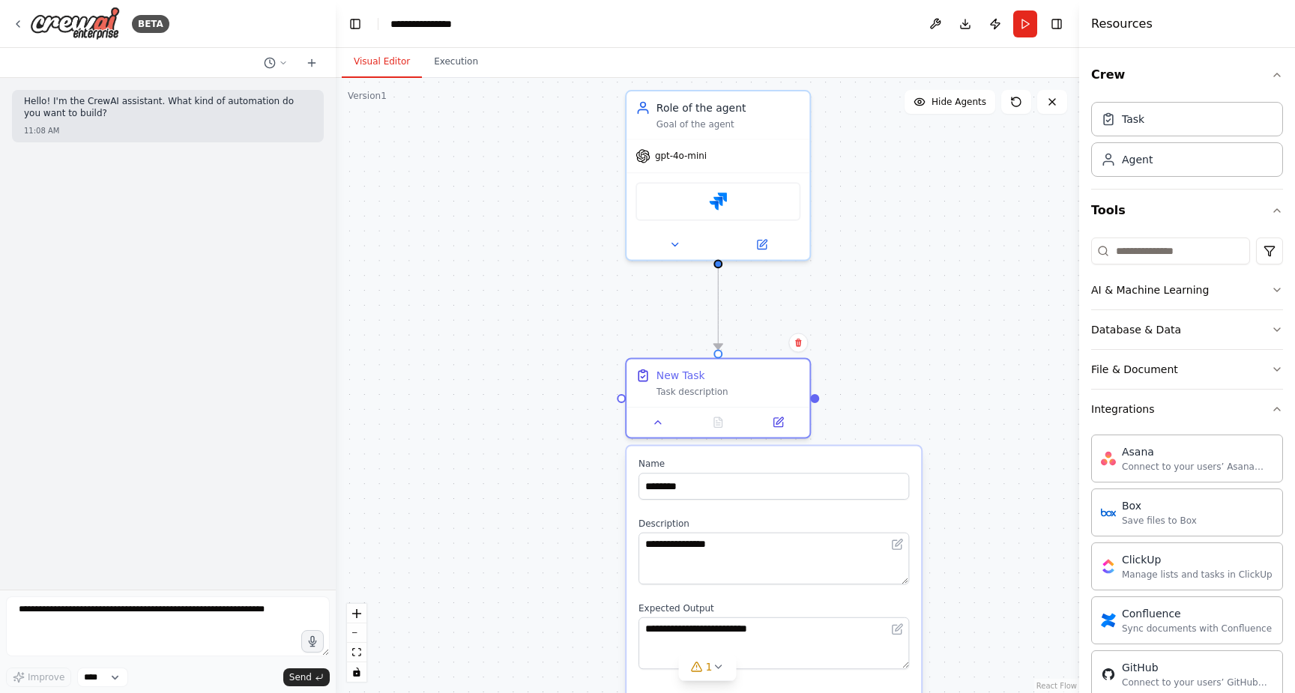
drag, startPoint x: 845, startPoint y: 467, endPoint x: 921, endPoint y: 395, distance: 104.9
click at [921, 395] on div "**********" at bounding box center [707, 385] width 743 height 615
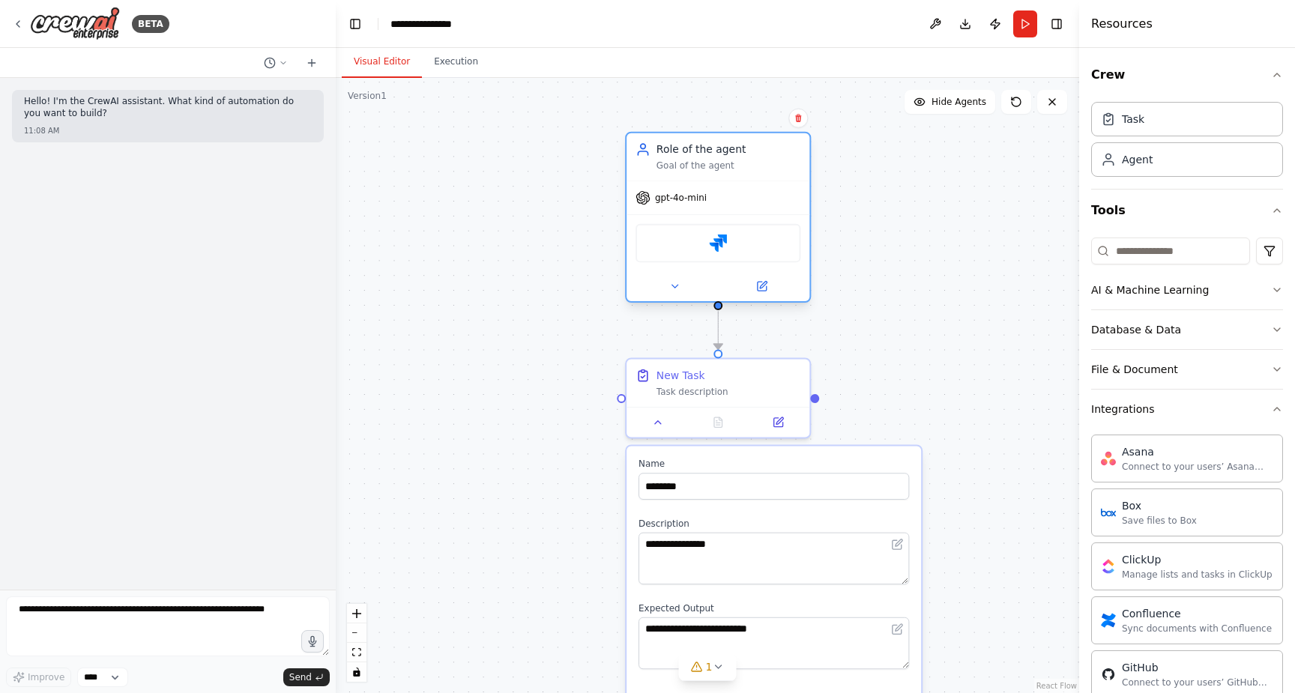
drag, startPoint x: 793, startPoint y: 234, endPoint x: 788, endPoint y: 271, distance: 37.8
click at [788, 271] on div at bounding box center [717, 286] width 183 height 30
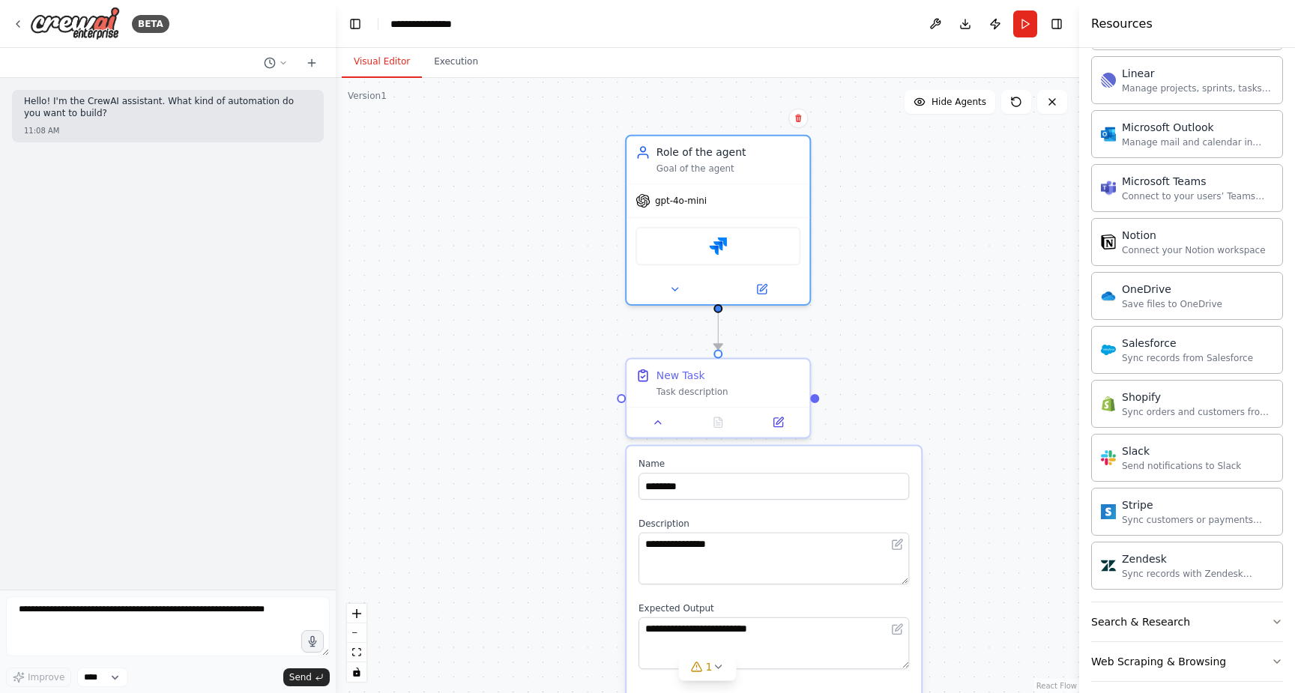
scroll to position [984, 0]
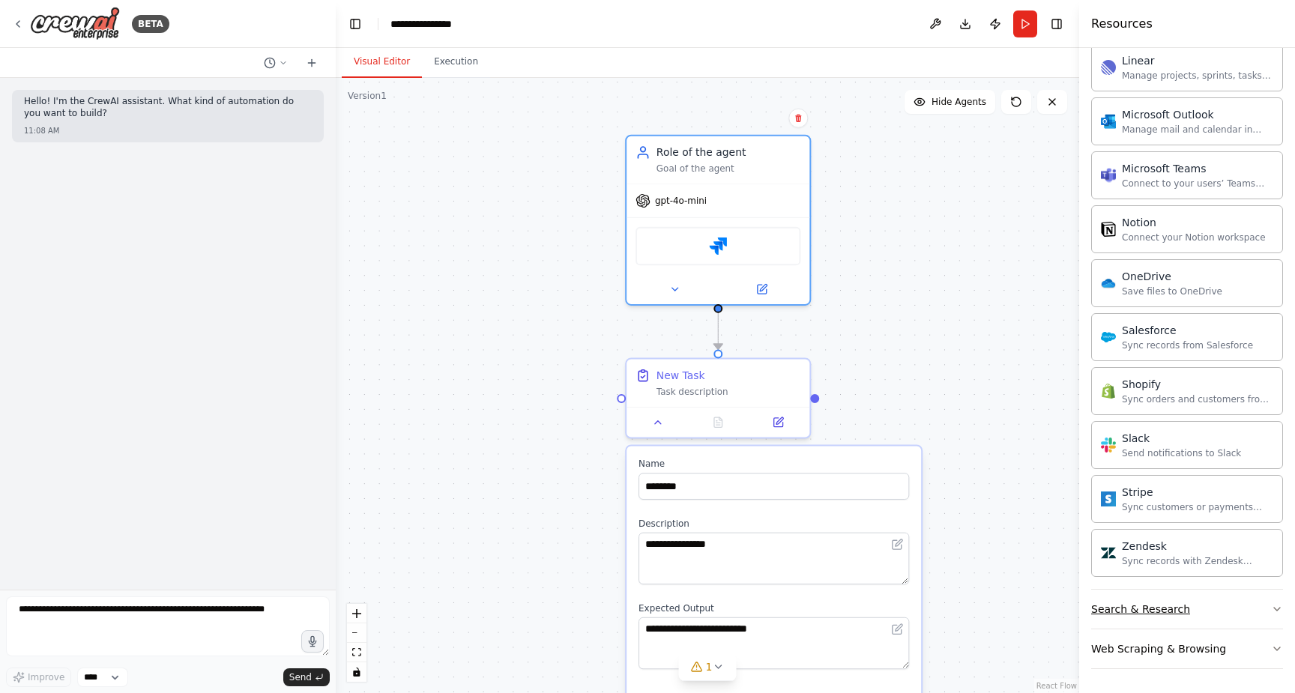
click at [1182, 613] on div "Search & Research" at bounding box center [1140, 609] width 99 height 15
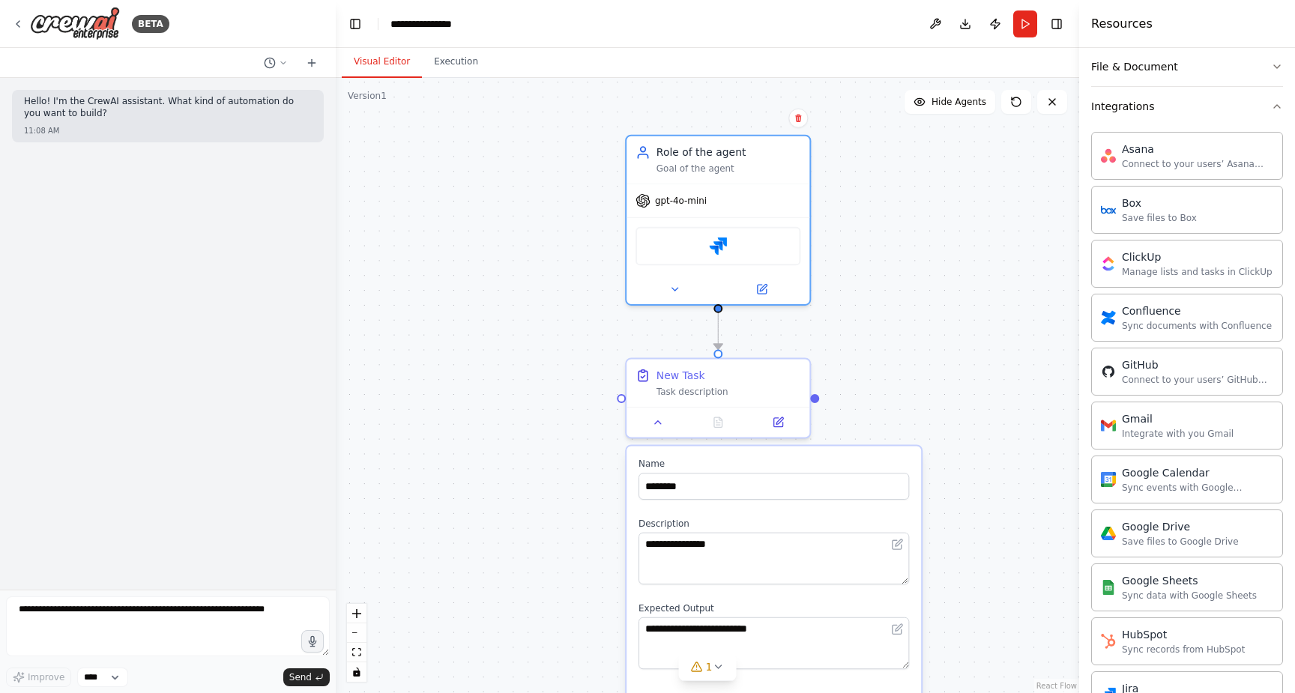
scroll to position [45, 0]
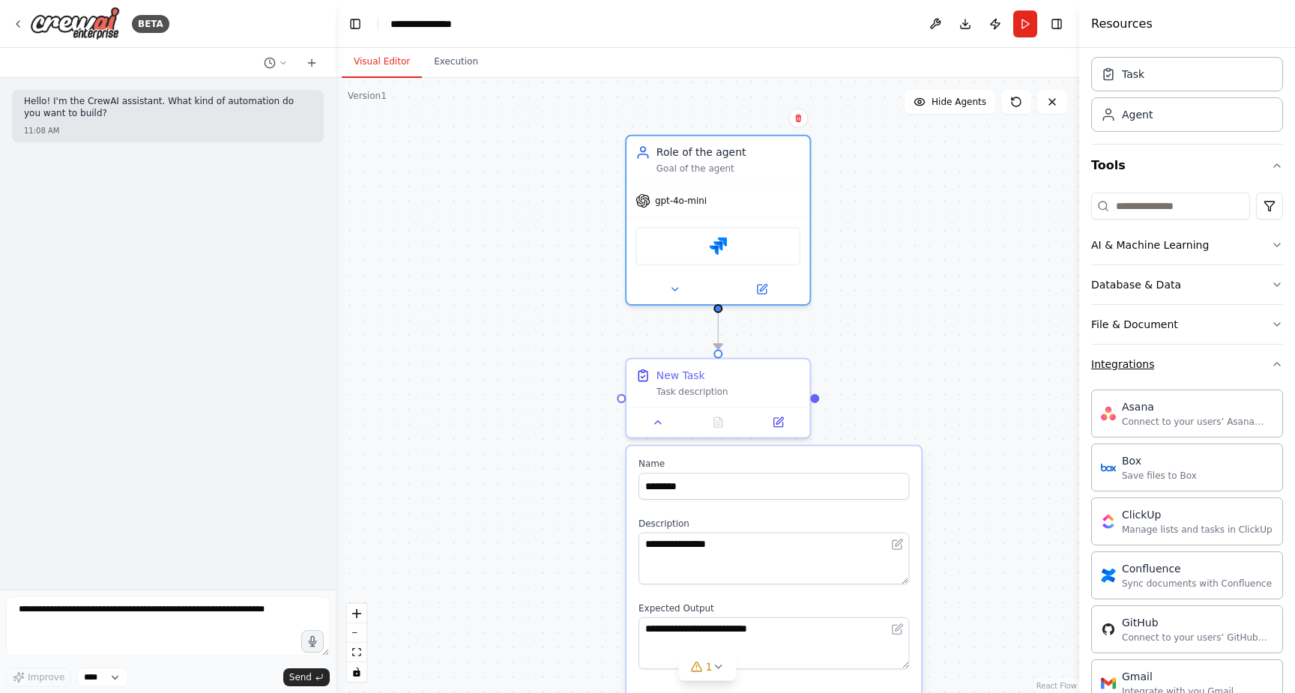
click at [1133, 368] on div "Integrations" at bounding box center [1122, 364] width 63 height 15
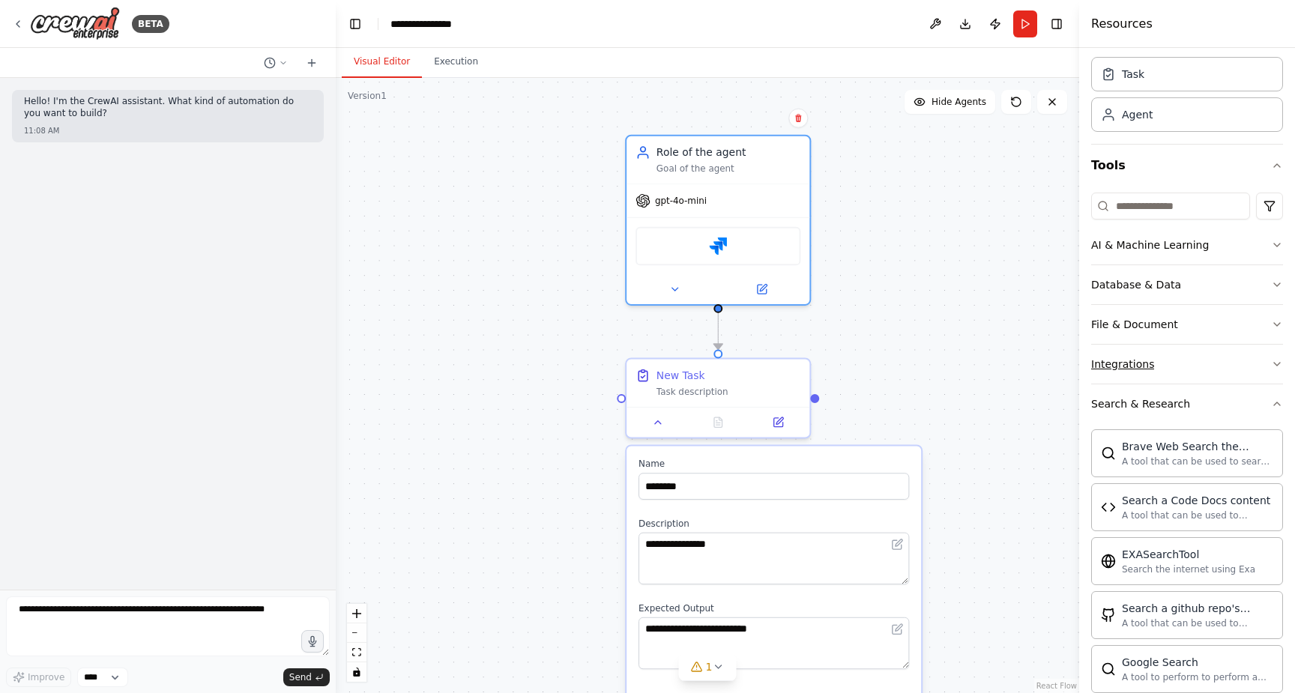
click at [1133, 368] on div "Integrations" at bounding box center [1122, 364] width 63 height 15
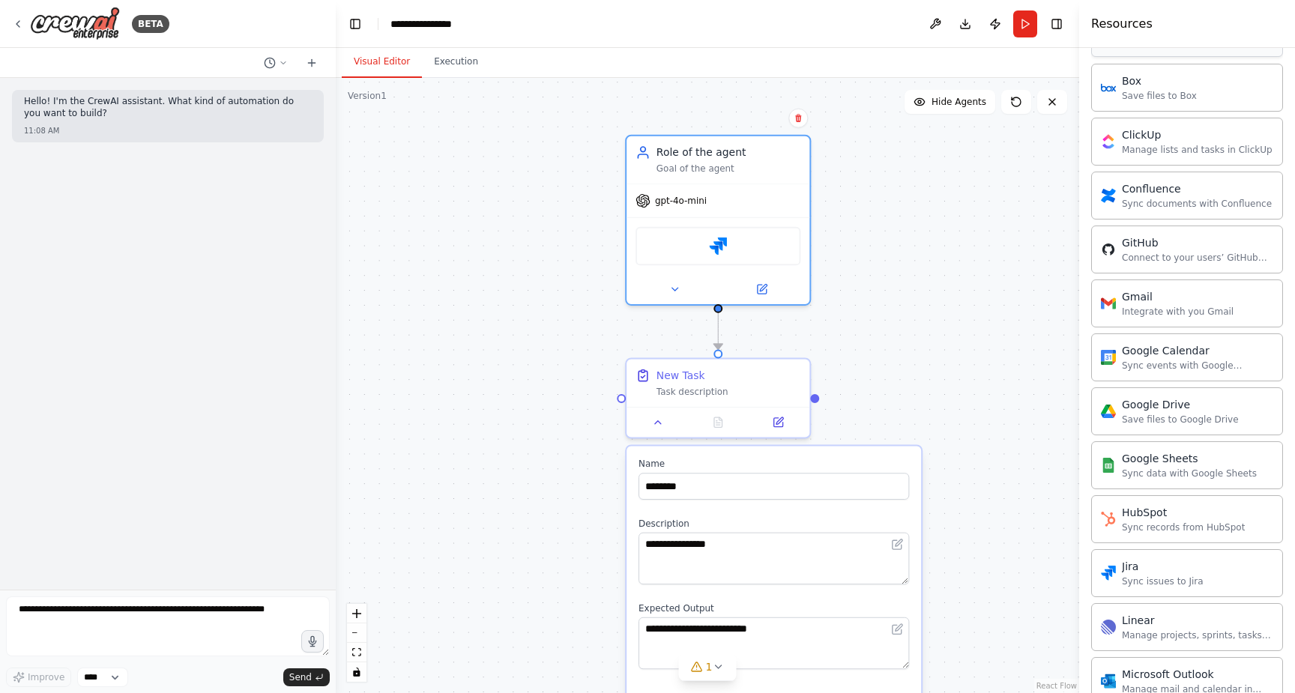
scroll to position [417, 0]
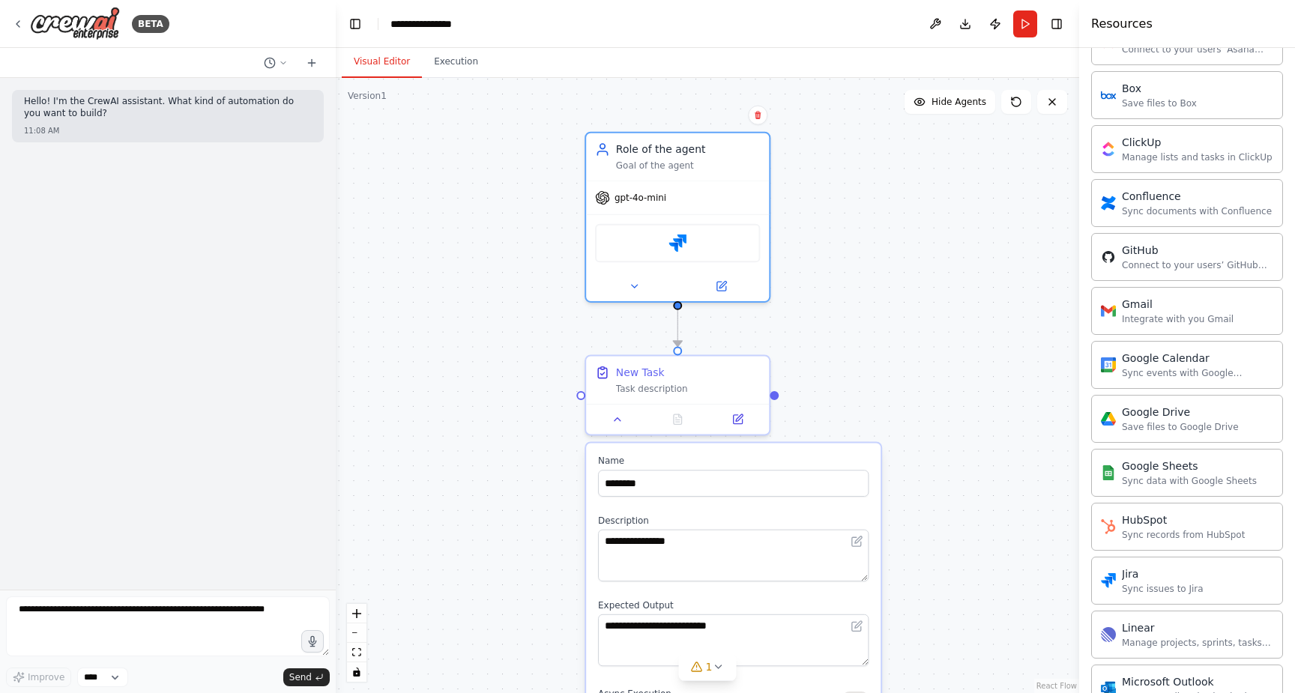
drag, startPoint x: 950, startPoint y: 345, endPoint x: 909, endPoint y: 342, distance: 40.6
click at [909, 342] on div "**********" at bounding box center [707, 385] width 743 height 615
click at [625, 284] on button at bounding box center [634, 283] width 84 height 18
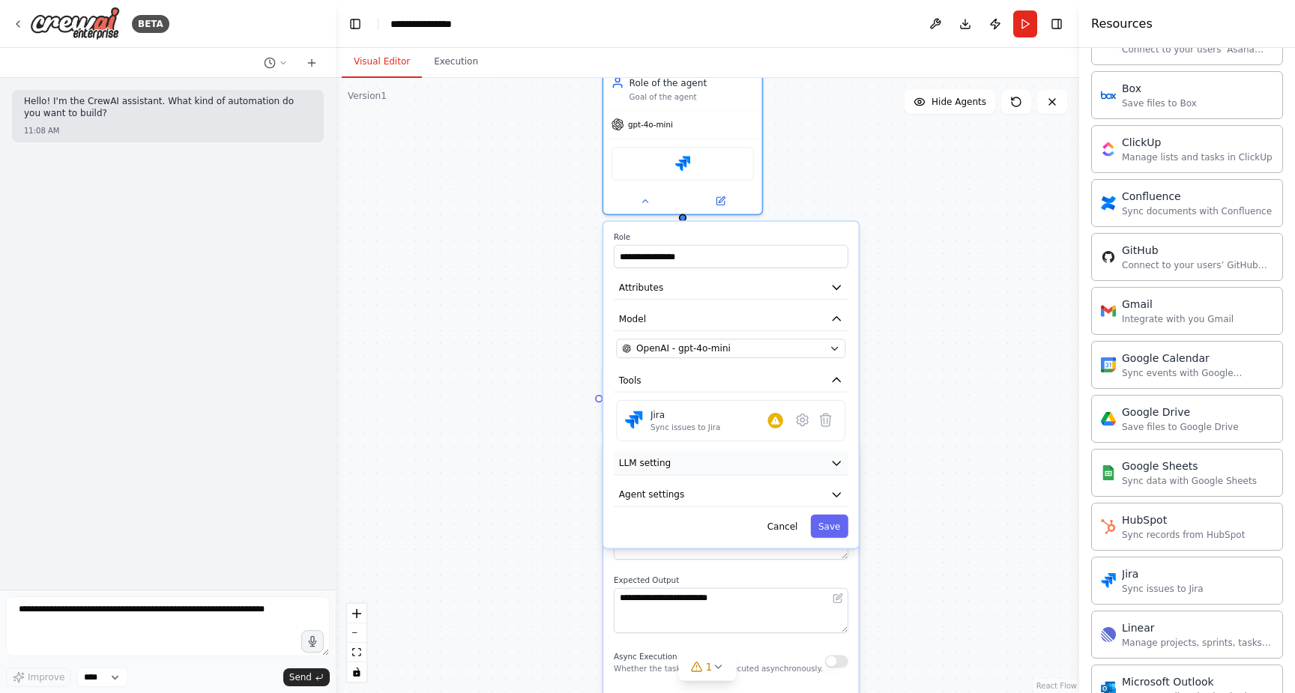
drag, startPoint x: 714, startPoint y: 574, endPoint x: 715, endPoint y: 473, distance: 101.1
click at [715, 473] on button "LLM setting" at bounding box center [731, 464] width 234 height 24
click at [728, 464] on button "LLM setting" at bounding box center [731, 464] width 234 height 24
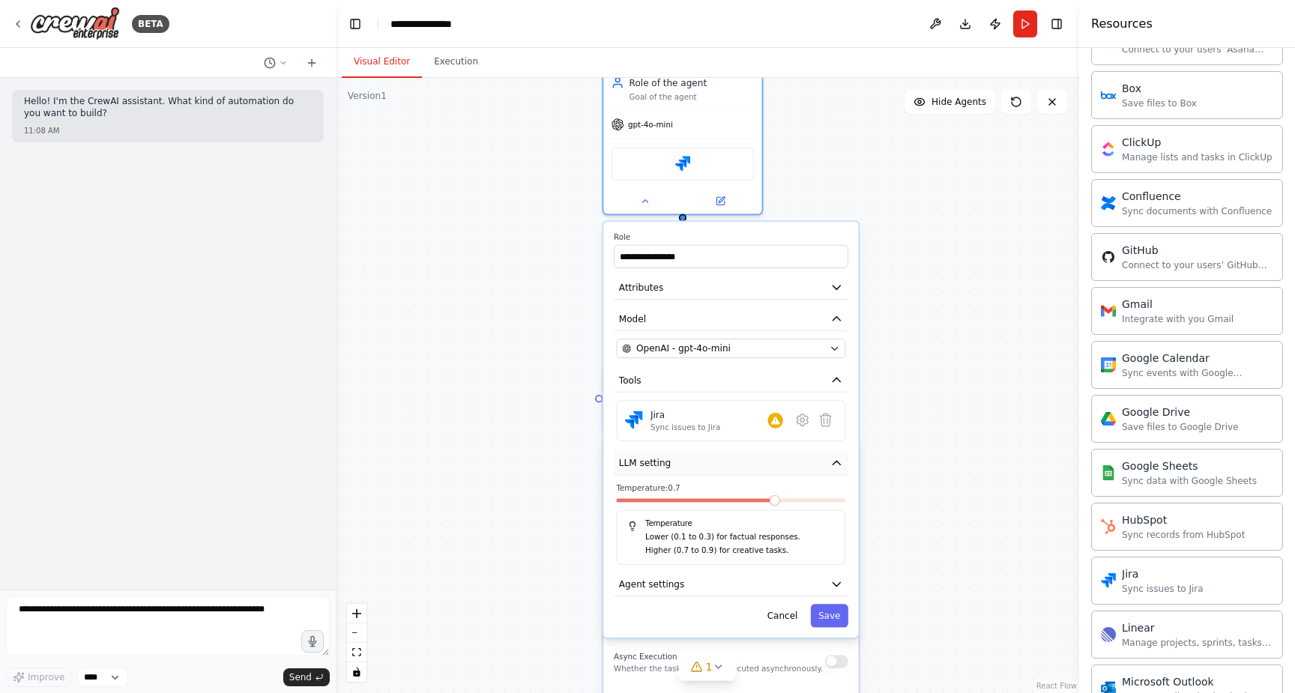
click at [727, 465] on button "LLM setting" at bounding box center [731, 464] width 234 height 24
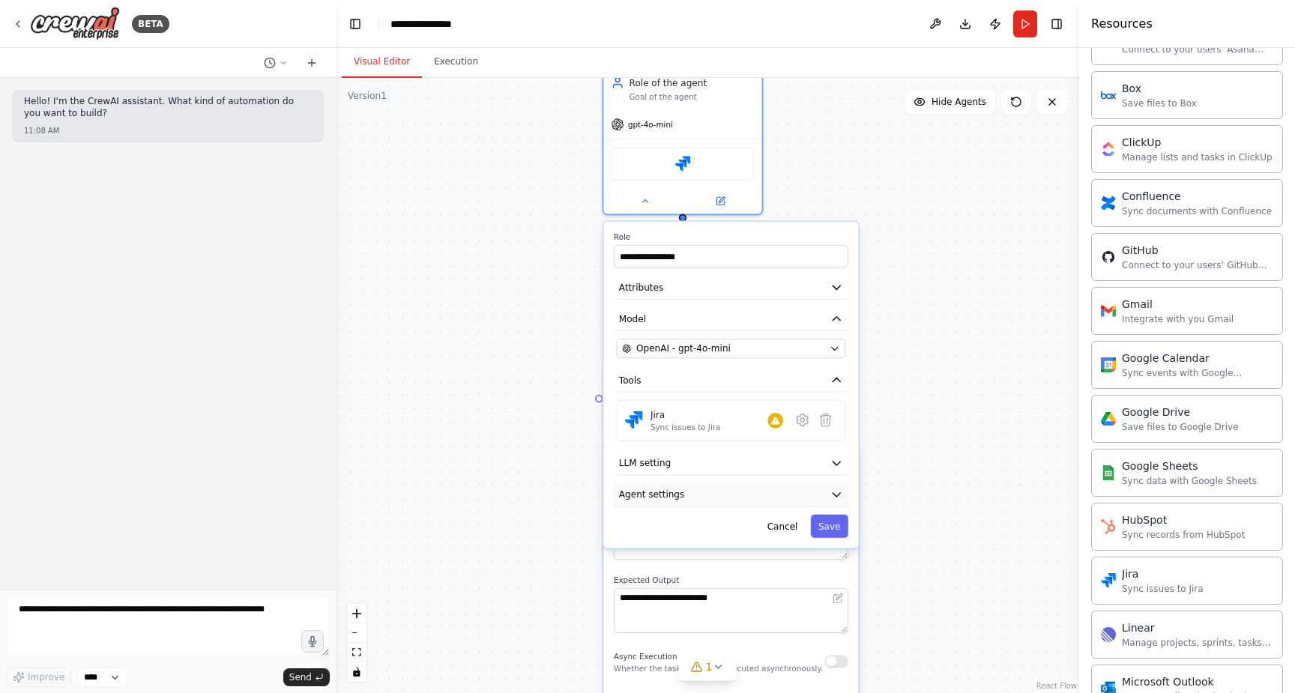
click at [731, 494] on button "Agent settings" at bounding box center [731, 495] width 234 height 24
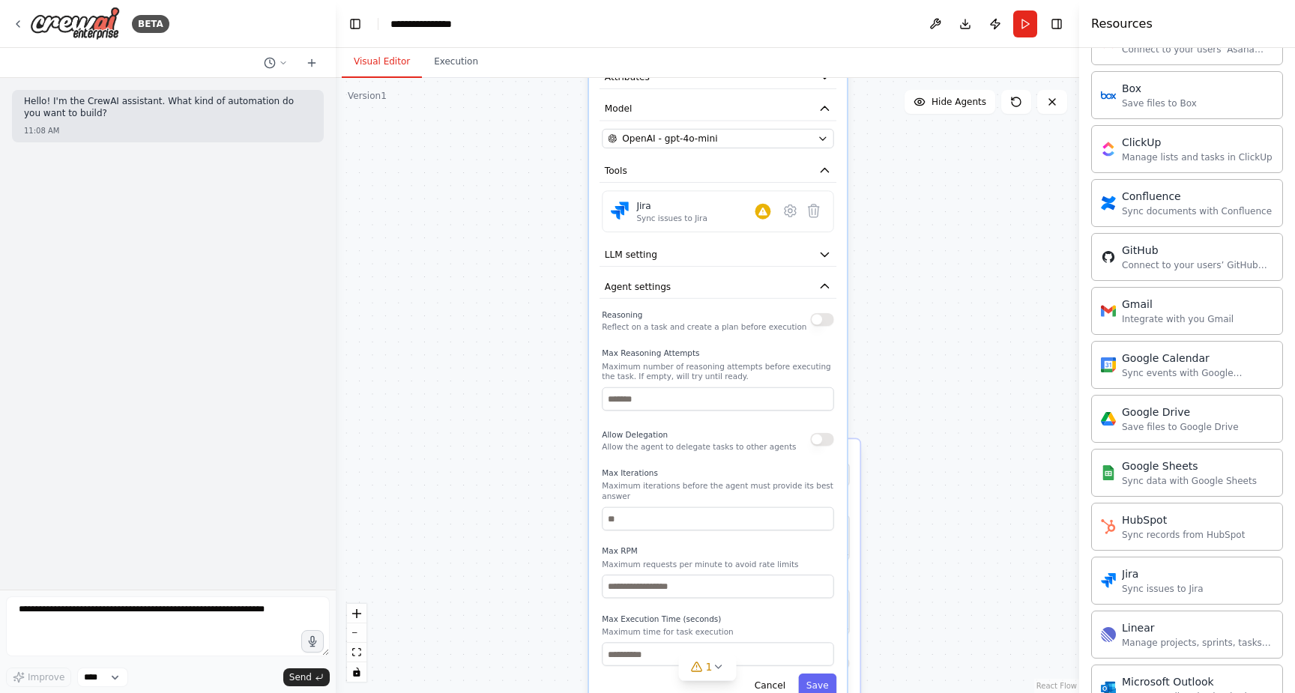
drag, startPoint x: 727, startPoint y: 581, endPoint x: 709, endPoint y: 345, distance: 236.7
click at [709, 361] on p "Maximum number of reasoning attempts before executing the task. If empty, will …" at bounding box center [717, 371] width 231 height 21
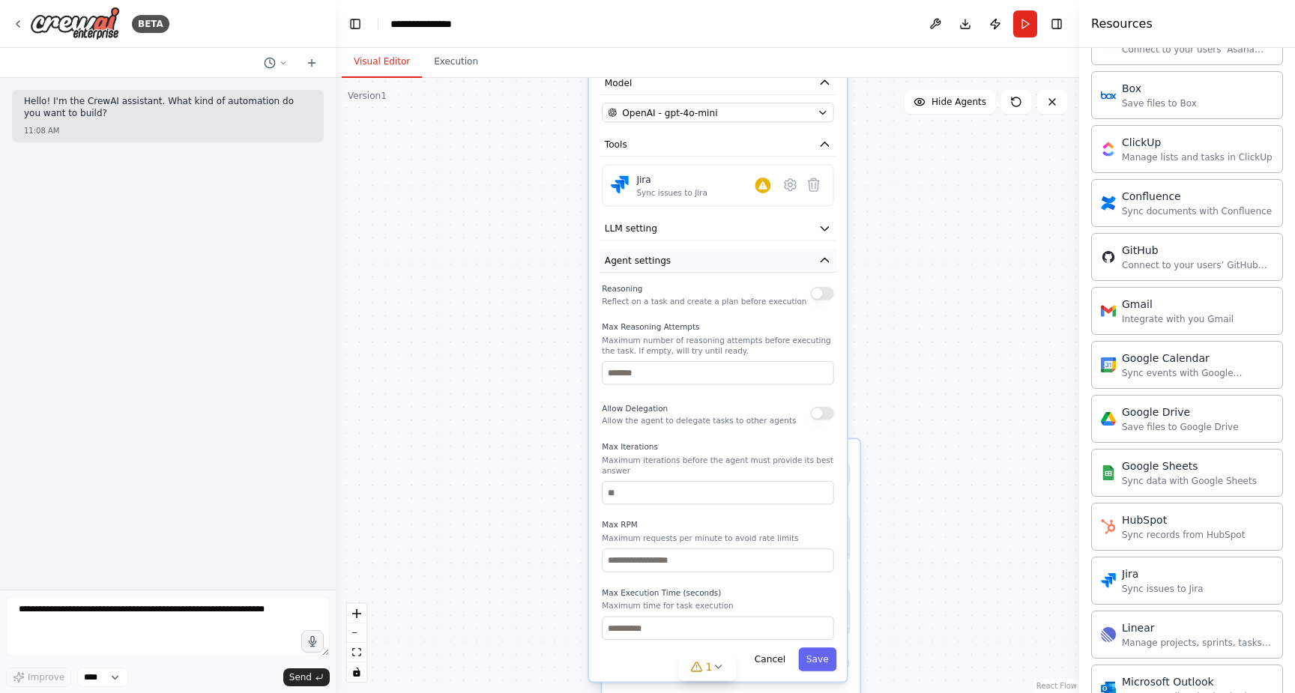
click at [823, 258] on icon "button" at bounding box center [823, 260] width 7 height 4
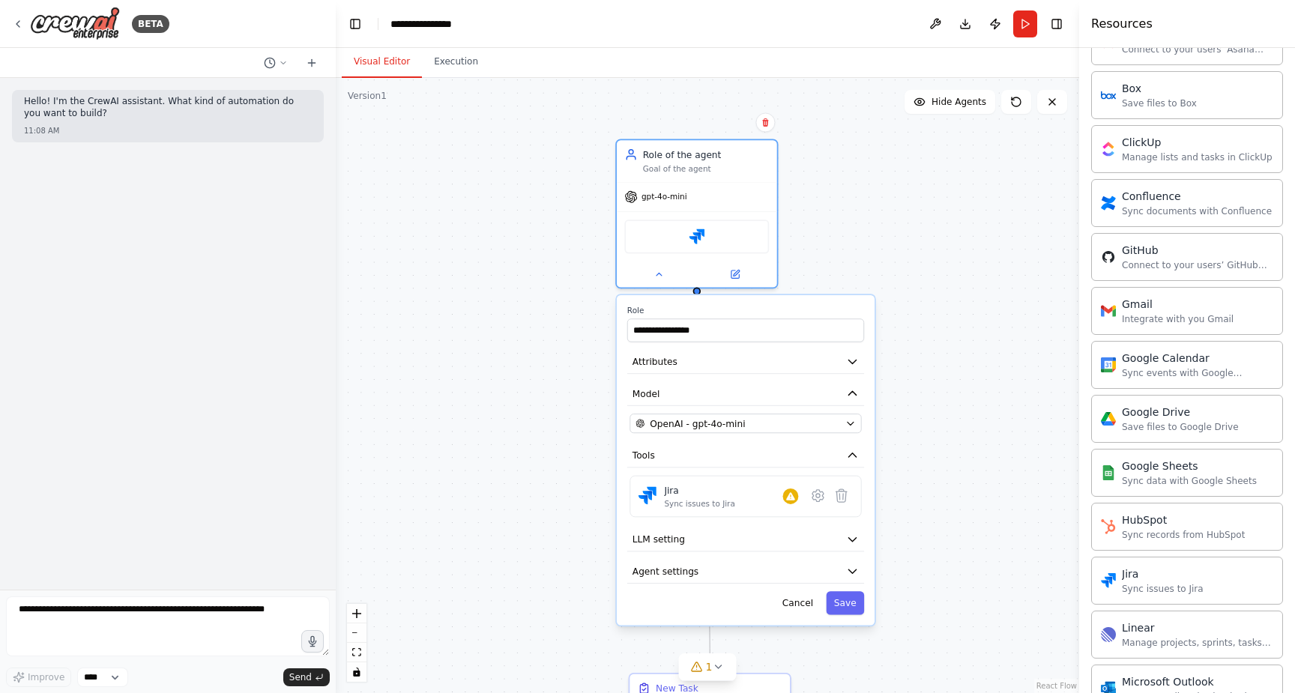
drag, startPoint x: 516, startPoint y: 239, endPoint x: 544, endPoint y: 550, distance: 312.1
click at [544, 550] on div "**********" at bounding box center [707, 385] width 743 height 615
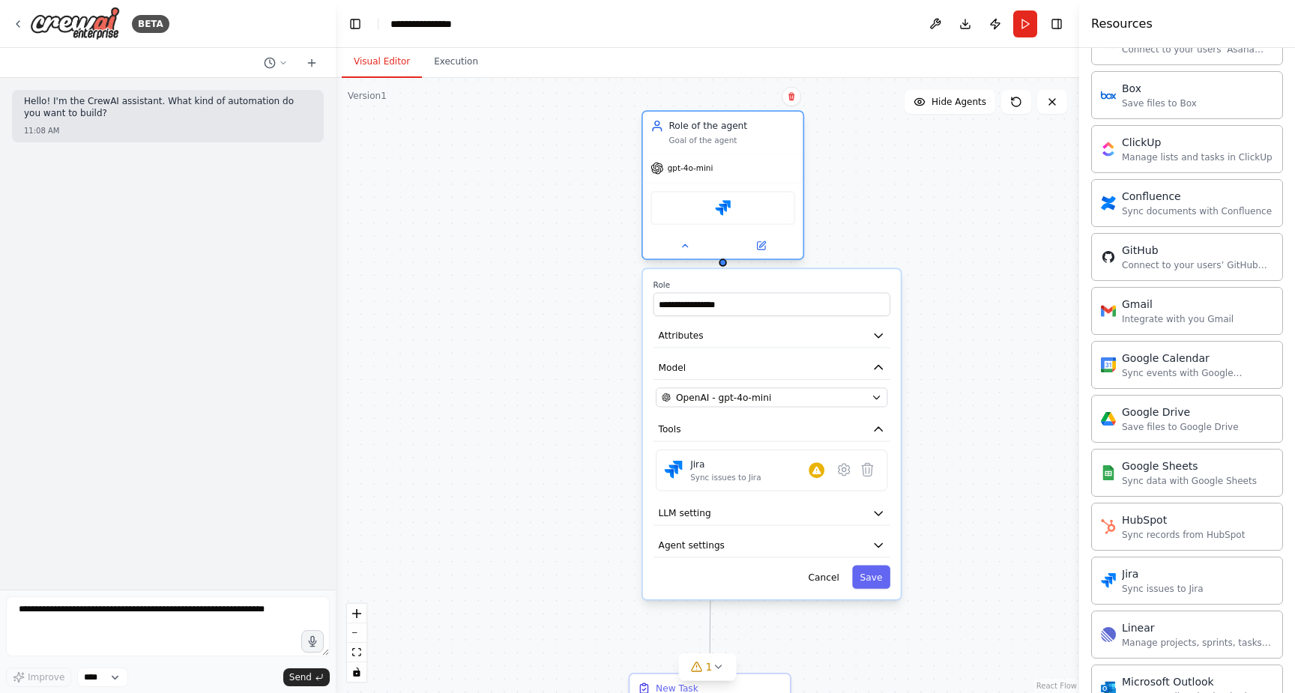
drag, startPoint x: 736, startPoint y: 171, endPoint x: 751, endPoint y: 163, distance: 16.8
click at [751, 154] on div "Role of the agent Goal of the agent" at bounding box center [723, 133] width 160 height 42
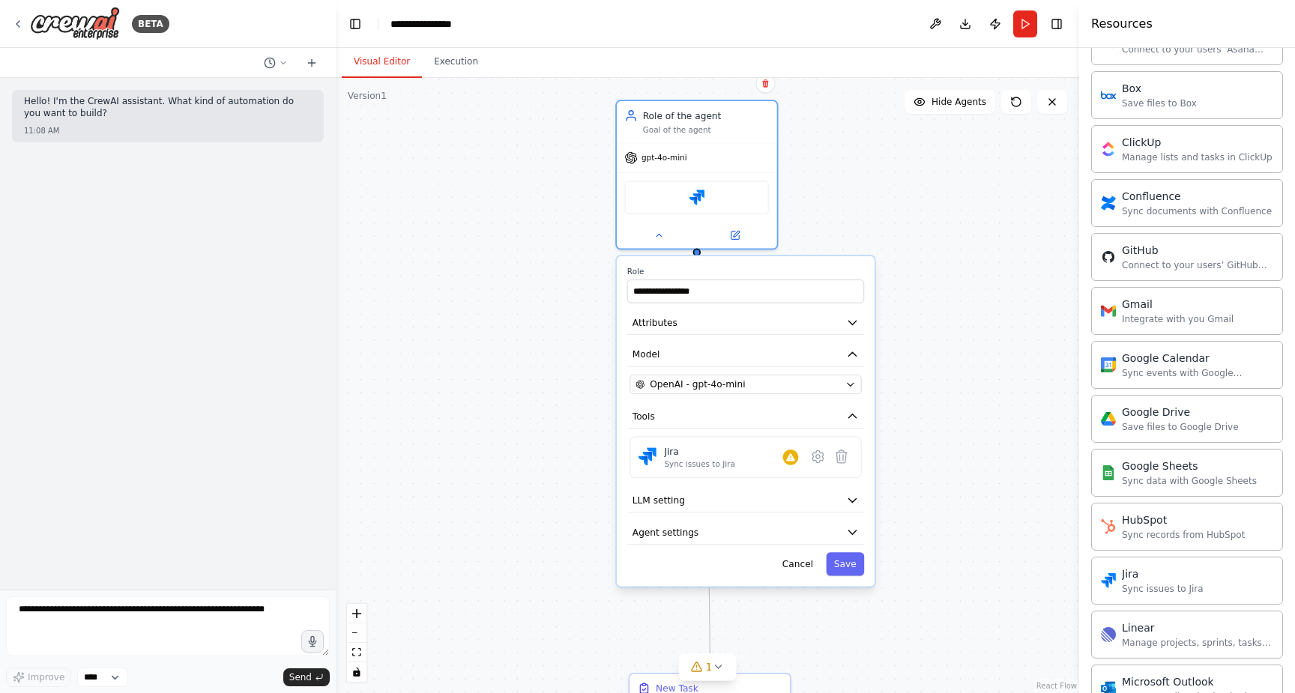
drag, startPoint x: 742, startPoint y: 292, endPoint x: 730, endPoint y: 266, distance: 28.8
click at [730, 267] on label "Role" at bounding box center [745, 272] width 237 height 10
click at [850, 566] on button "Save" at bounding box center [845, 563] width 38 height 23
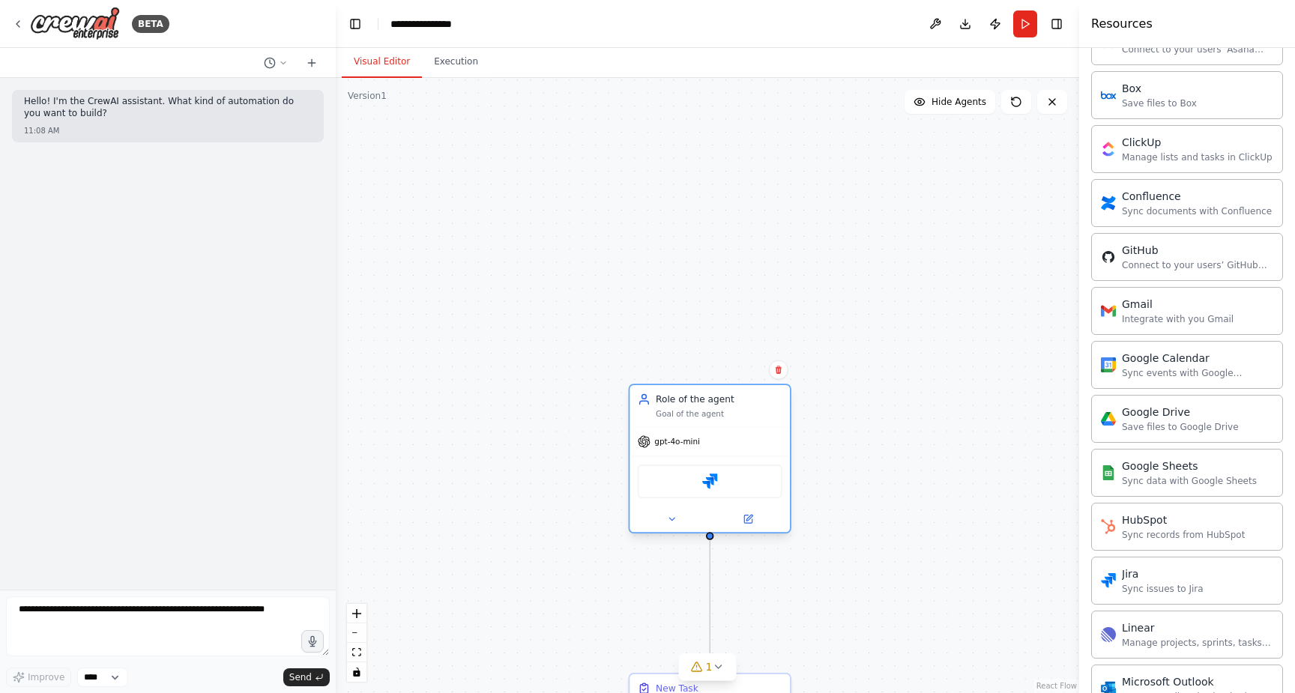
drag, startPoint x: 745, startPoint y: 120, endPoint x: 763, endPoint y: 412, distance: 292.7
click at [763, 412] on div "Role of the agent Goal of the agent" at bounding box center [719, 406] width 127 height 26
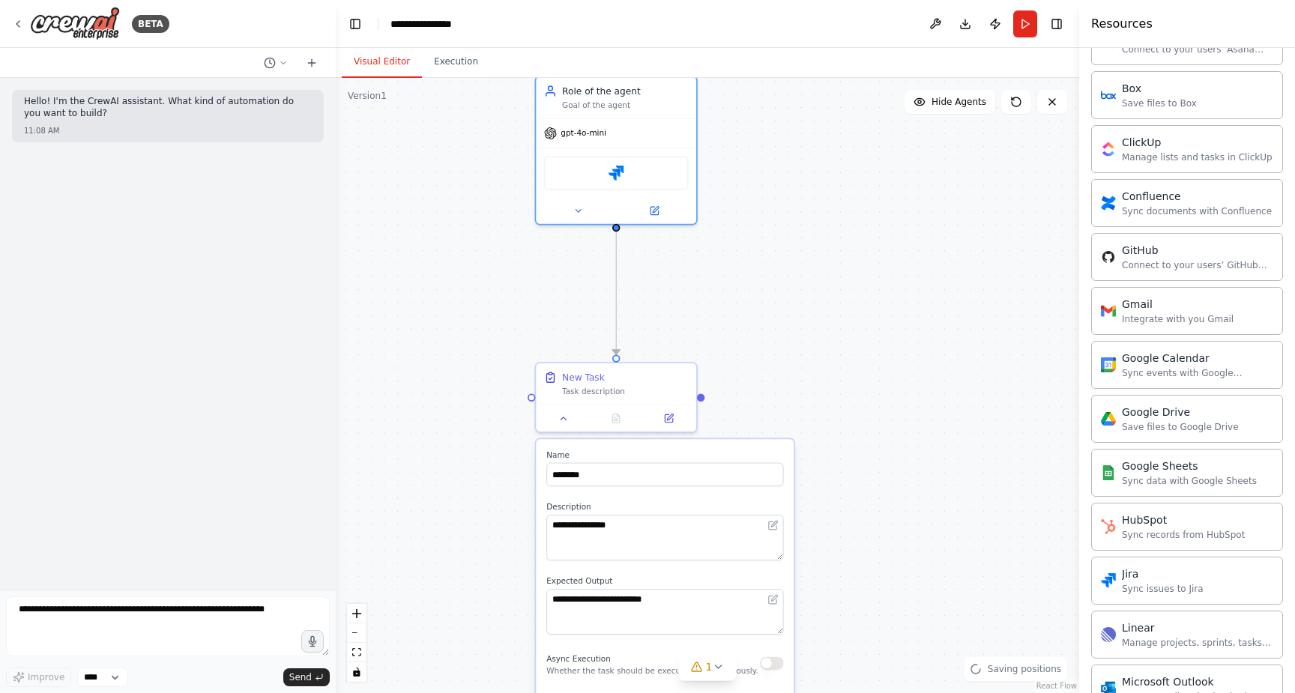
drag, startPoint x: 875, startPoint y: 482, endPoint x: 781, endPoint y: 171, distance: 324.7
click at [781, 171] on div "**********" at bounding box center [707, 385] width 743 height 615
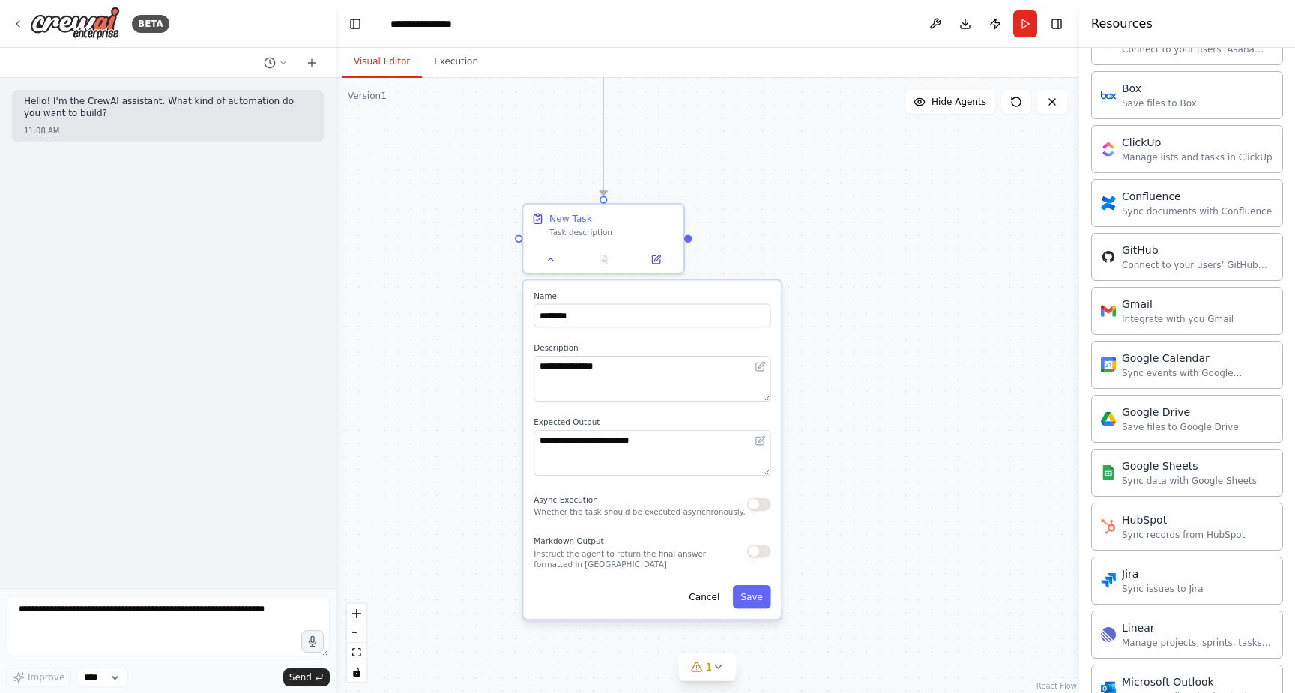
drag, startPoint x: 869, startPoint y: 329, endPoint x: 856, endPoint y: 170, distance: 159.3
click at [856, 170] on div "**********" at bounding box center [707, 385] width 743 height 615
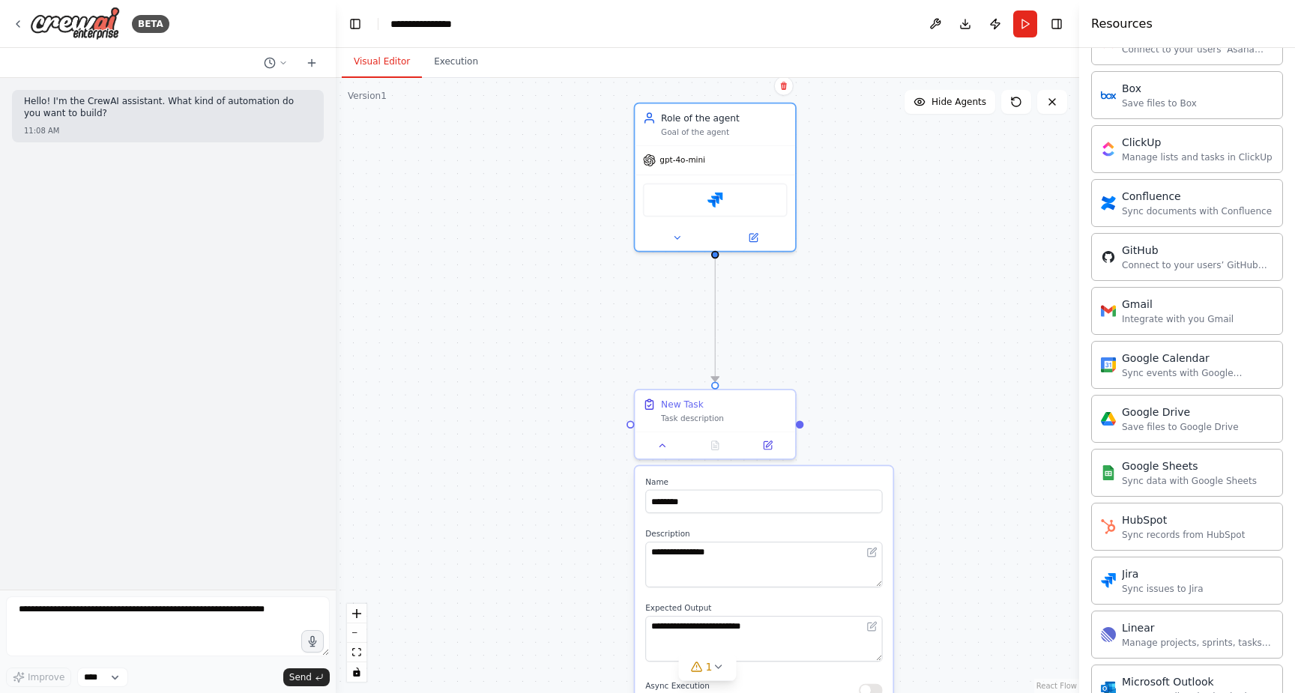
drag, startPoint x: 830, startPoint y: 169, endPoint x: 939, endPoint y: 363, distance: 222.7
click at [943, 363] on div "**********" at bounding box center [707, 385] width 743 height 615
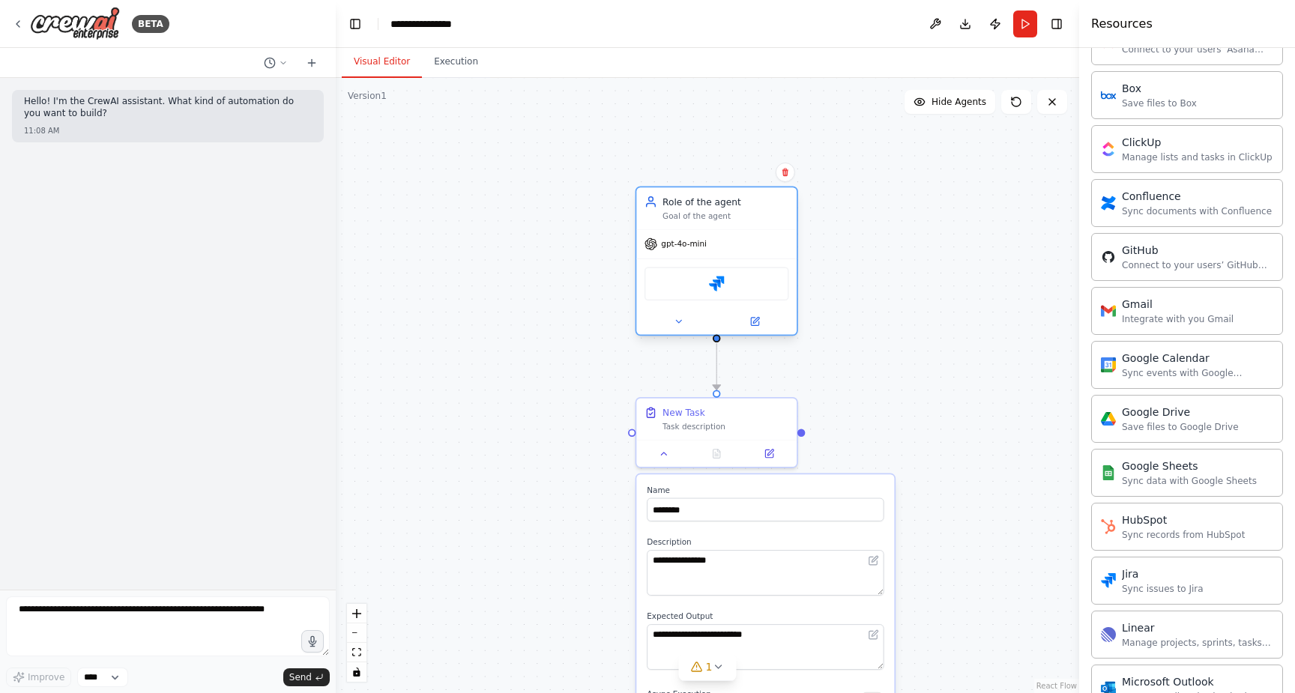
drag, startPoint x: 742, startPoint y: 139, endPoint x: 742, endPoint y: 222, distance: 83.2
click at [742, 222] on div "Role of the agent Goal of the agent" at bounding box center [716, 208] width 160 height 42
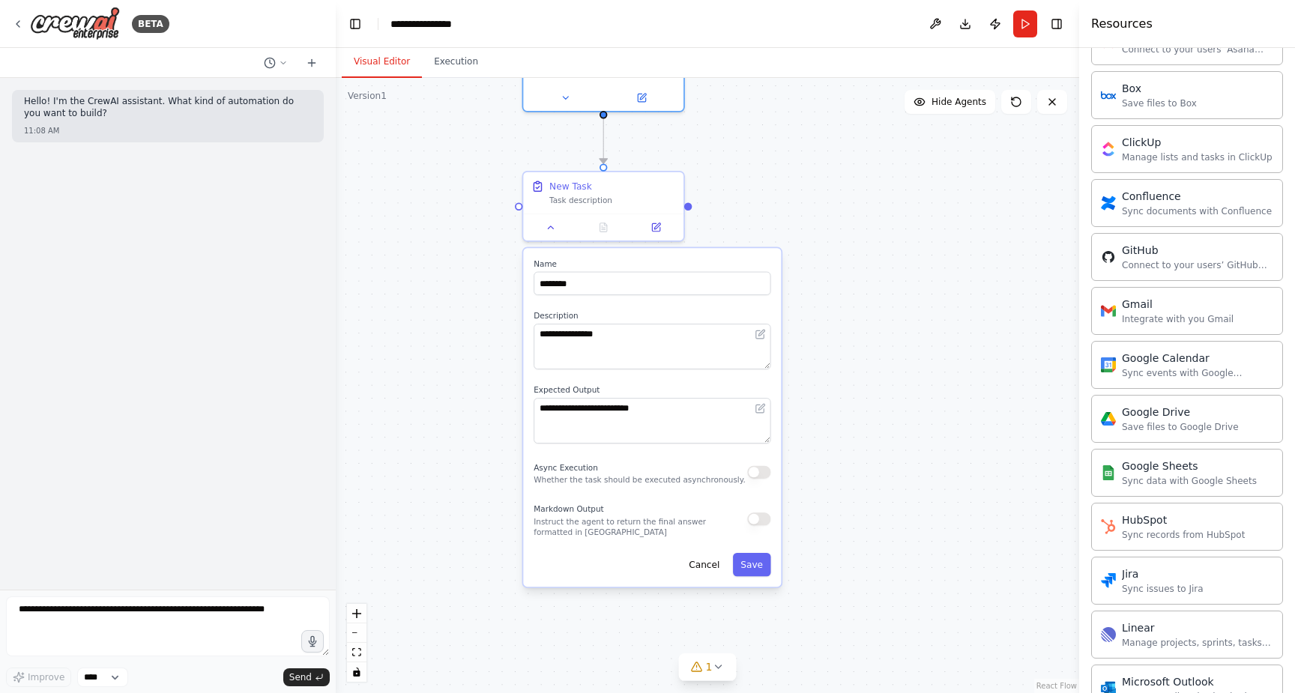
drag, startPoint x: 927, startPoint y: 380, endPoint x: 814, endPoint y: 154, distance: 252.9
click at [814, 154] on div "**********" at bounding box center [707, 385] width 743 height 615
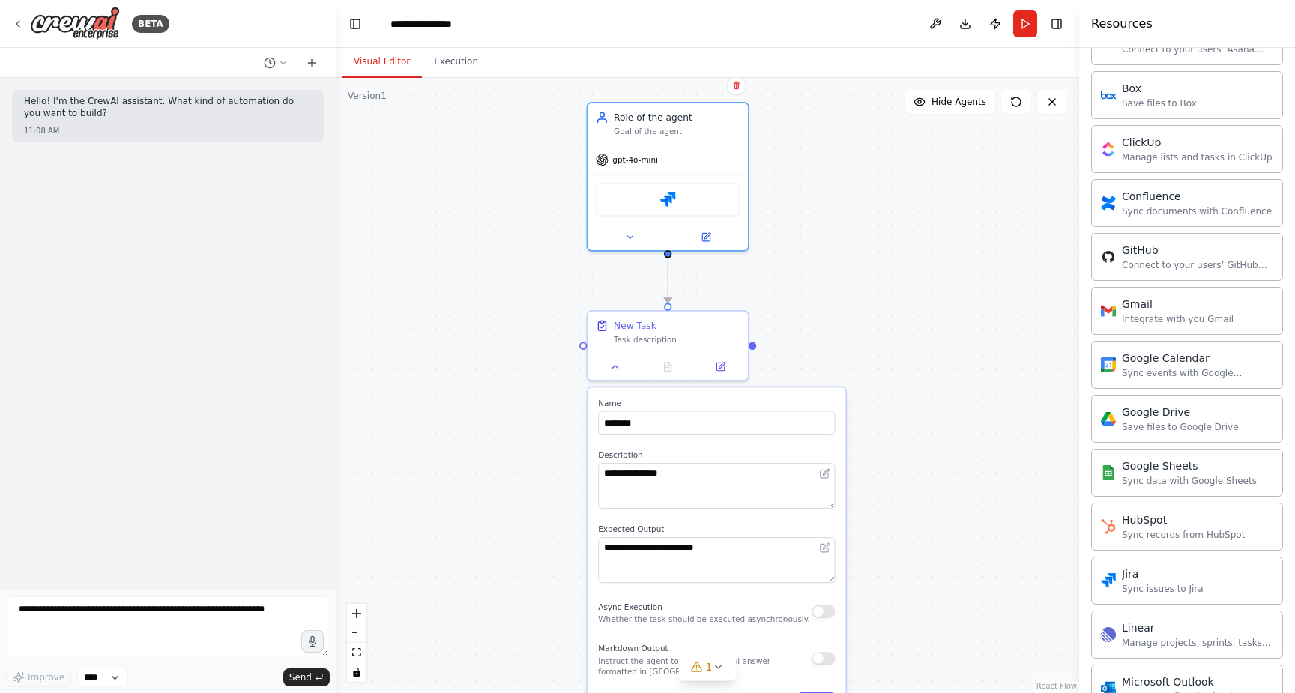
drag, startPoint x: 912, startPoint y: 370, endPoint x: 977, endPoint y: 509, distance: 153.5
click at [977, 509] on div "**********" at bounding box center [707, 385] width 743 height 615
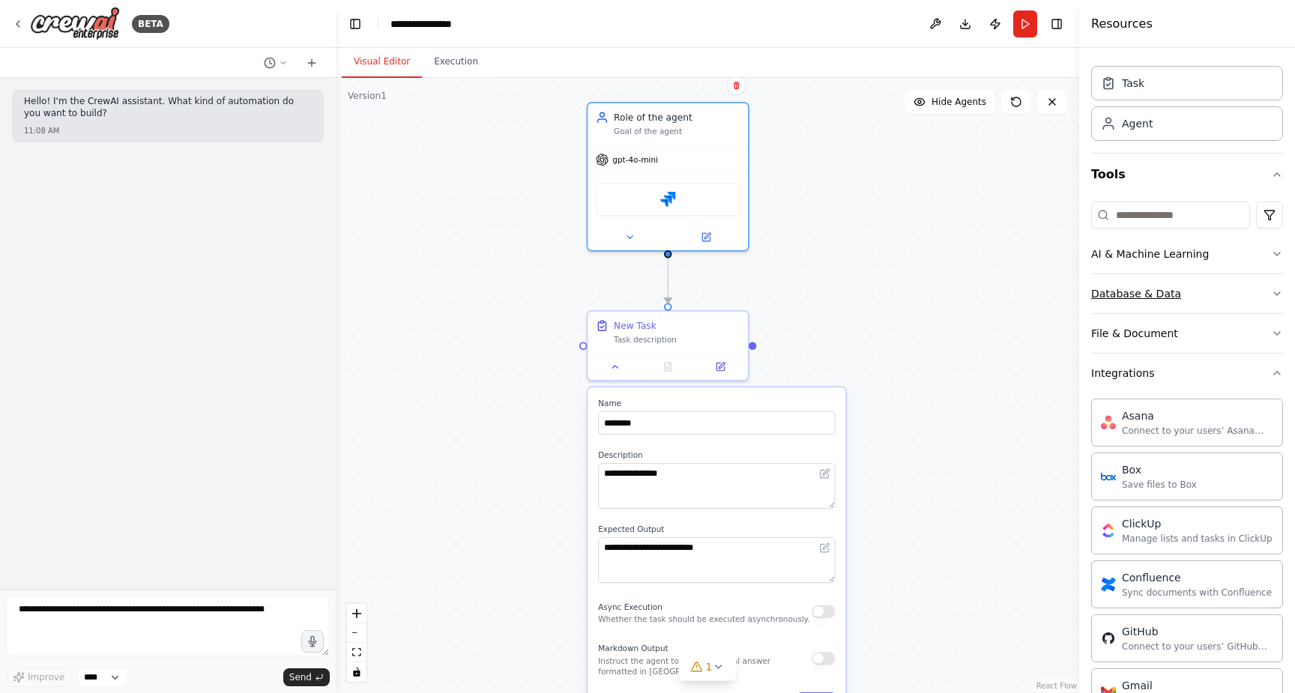
scroll to position [9, 0]
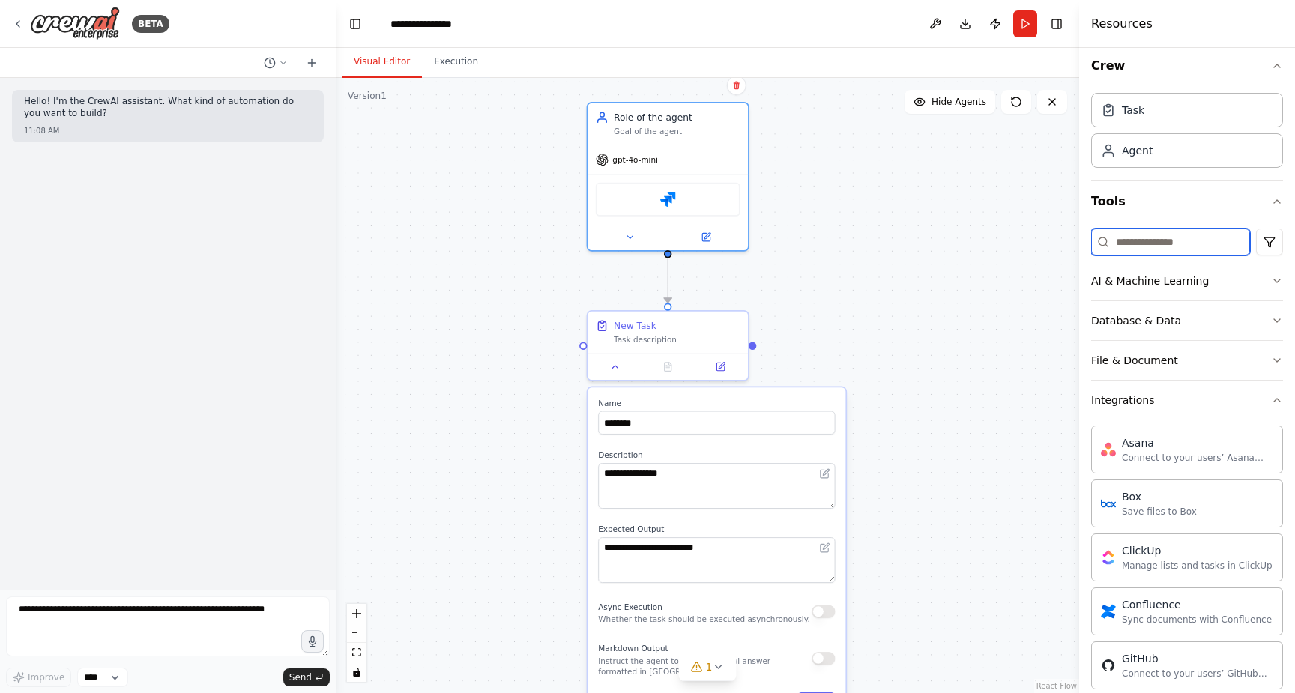
click at [1143, 240] on input at bounding box center [1170, 241] width 159 height 27
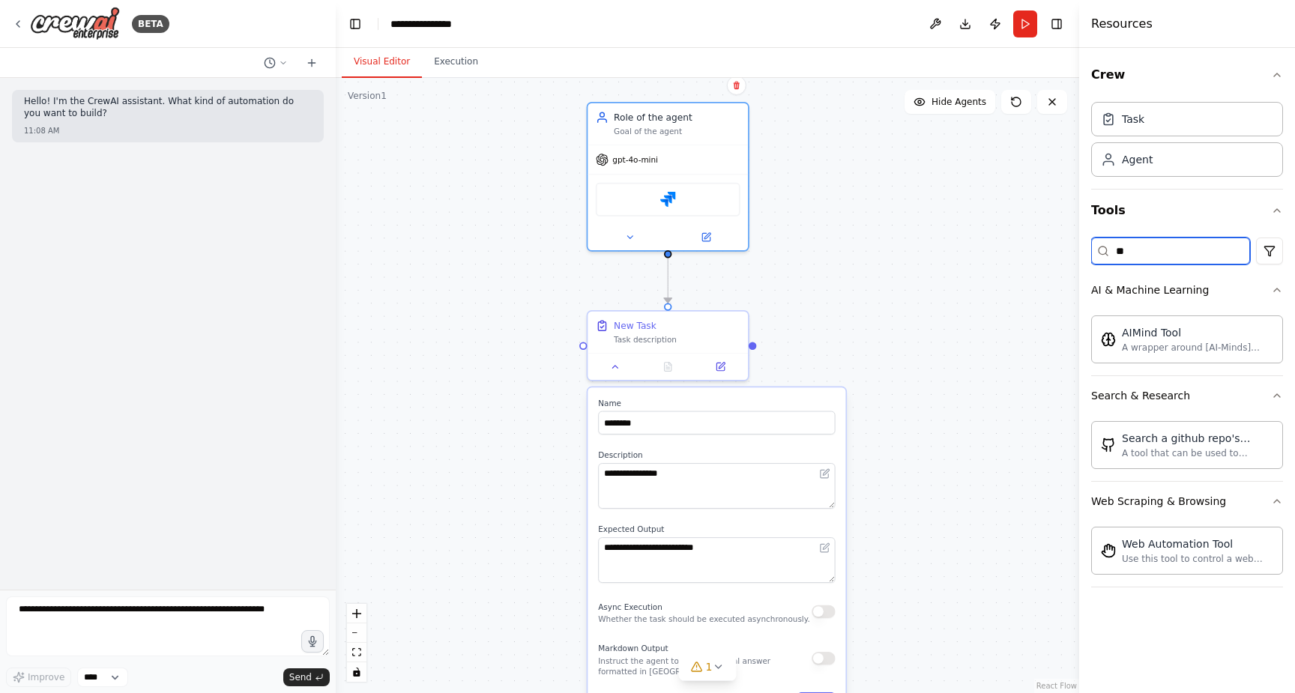
scroll to position [0, 0]
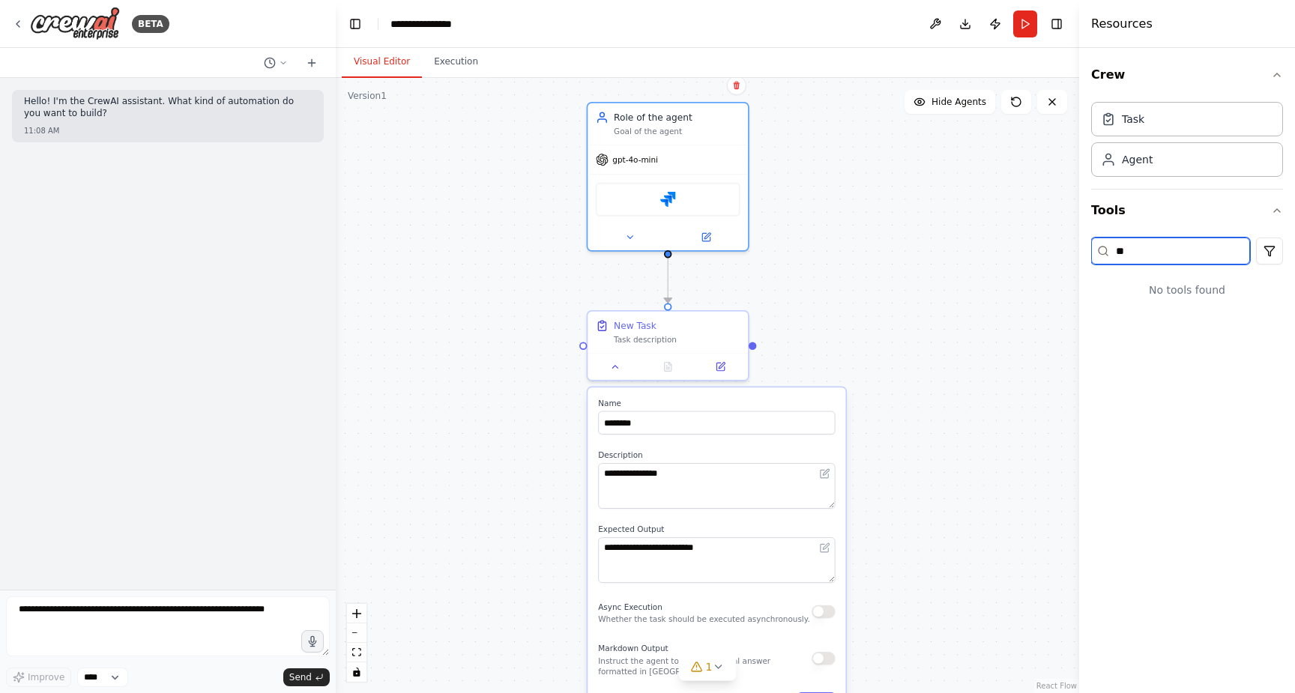
type input "*"
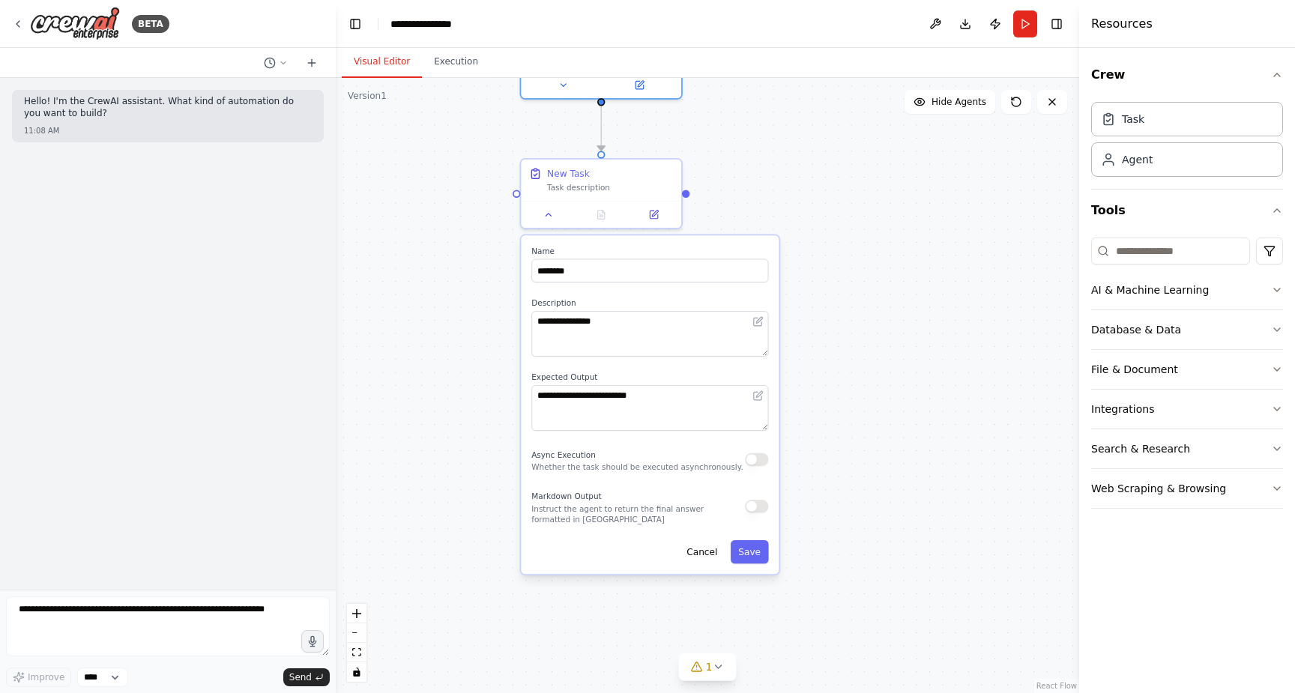
drag, startPoint x: 964, startPoint y: 385, endPoint x: 897, endPoint y: 234, distance: 165.4
click at [897, 234] on div "**********" at bounding box center [707, 385] width 743 height 615
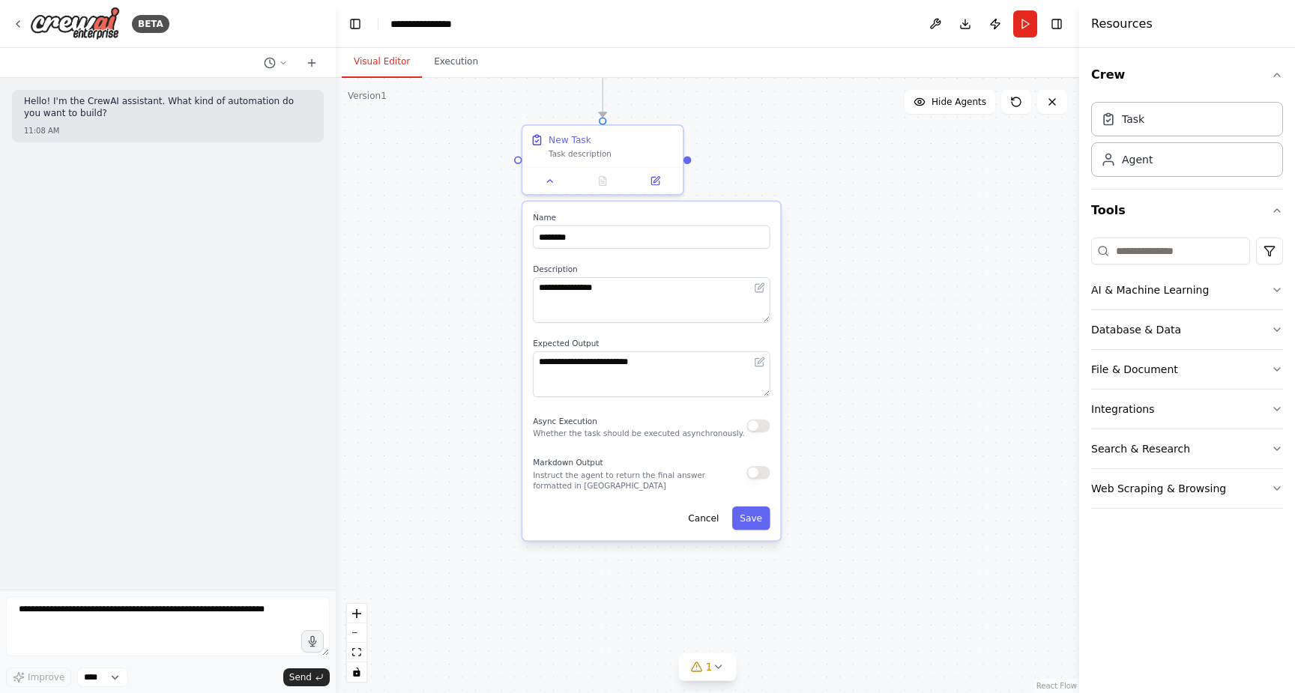
drag, startPoint x: 905, startPoint y: 375, endPoint x: 906, endPoint y: 341, distance: 33.7
click at [906, 341] on div "**********" at bounding box center [707, 385] width 743 height 615
click at [1277, 206] on icon "button" at bounding box center [1277, 211] width 12 height 12
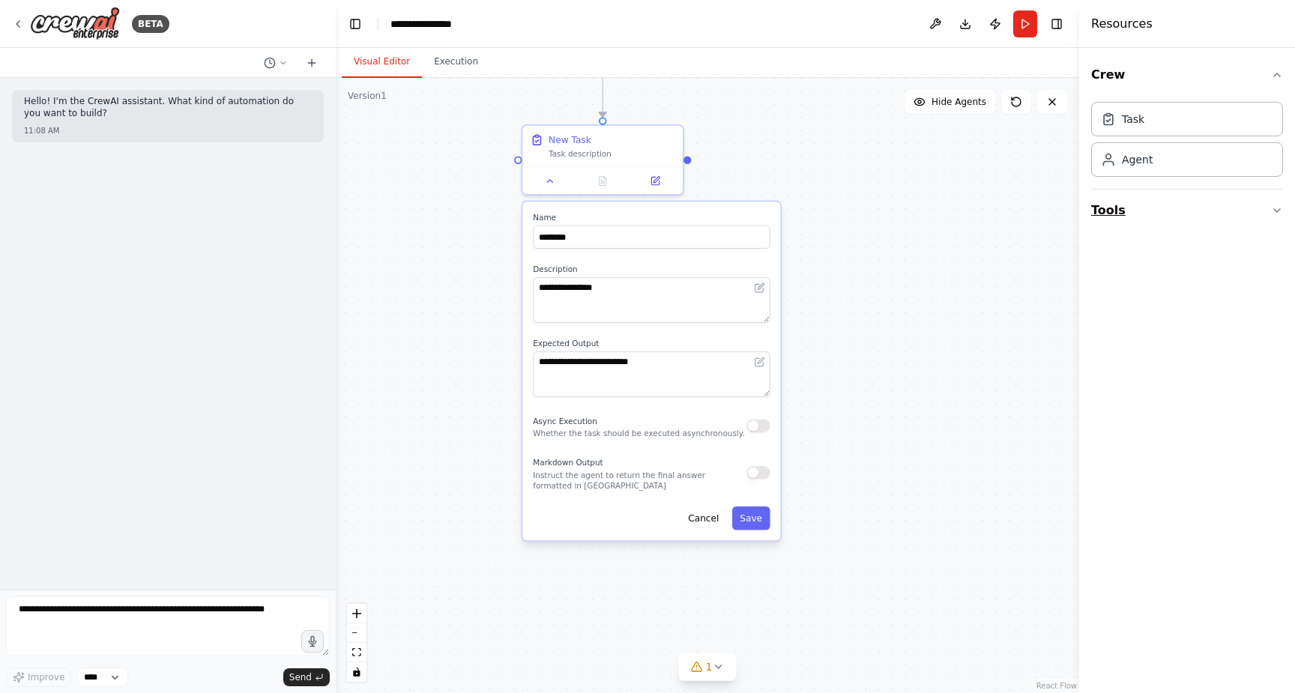
click at [1277, 206] on icon "button" at bounding box center [1277, 211] width 12 height 12
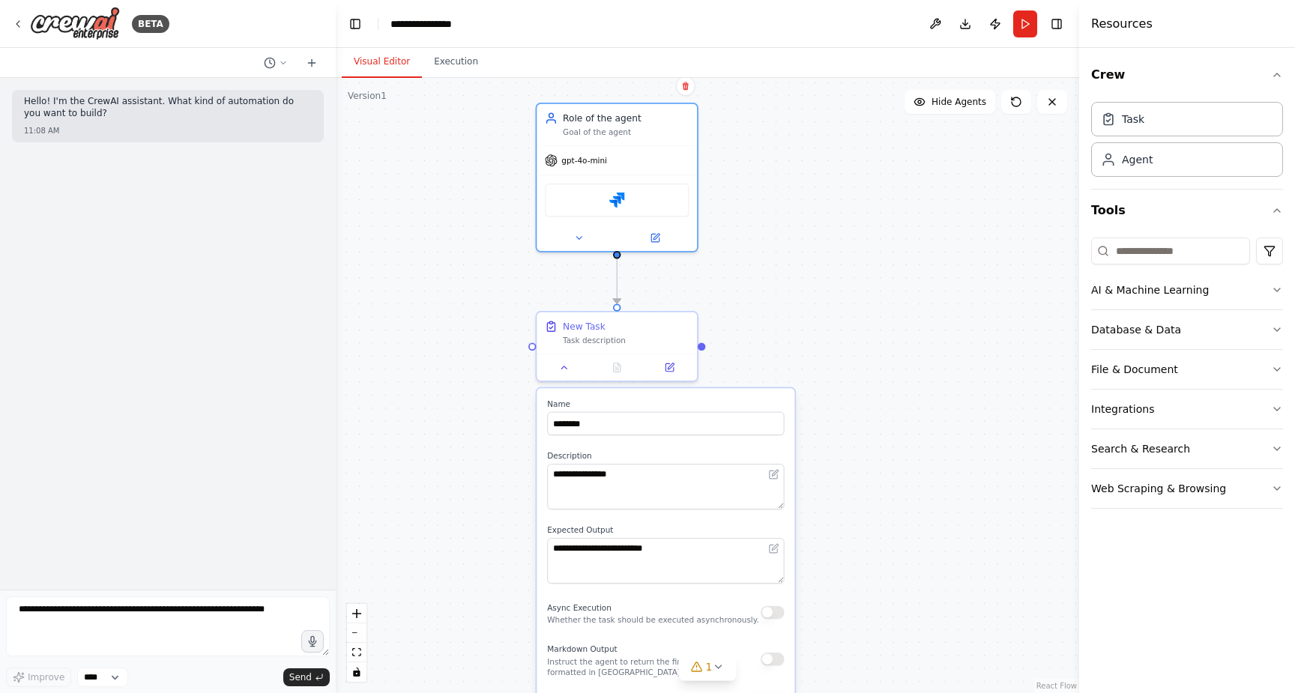
drag, startPoint x: 850, startPoint y: 294, endPoint x: 865, endPoint y: 480, distance: 187.1
click at [865, 480] on div "**********" at bounding box center [707, 385] width 743 height 615
click at [371, 92] on div "Version 1" at bounding box center [367, 96] width 39 height 12
click at [614, 163] on div "gpt-4o-mini" at bounding box center [616, 158] width 160 height 28
click at [570, 234] on button at bounding box center [578, 236] width 73 height 16
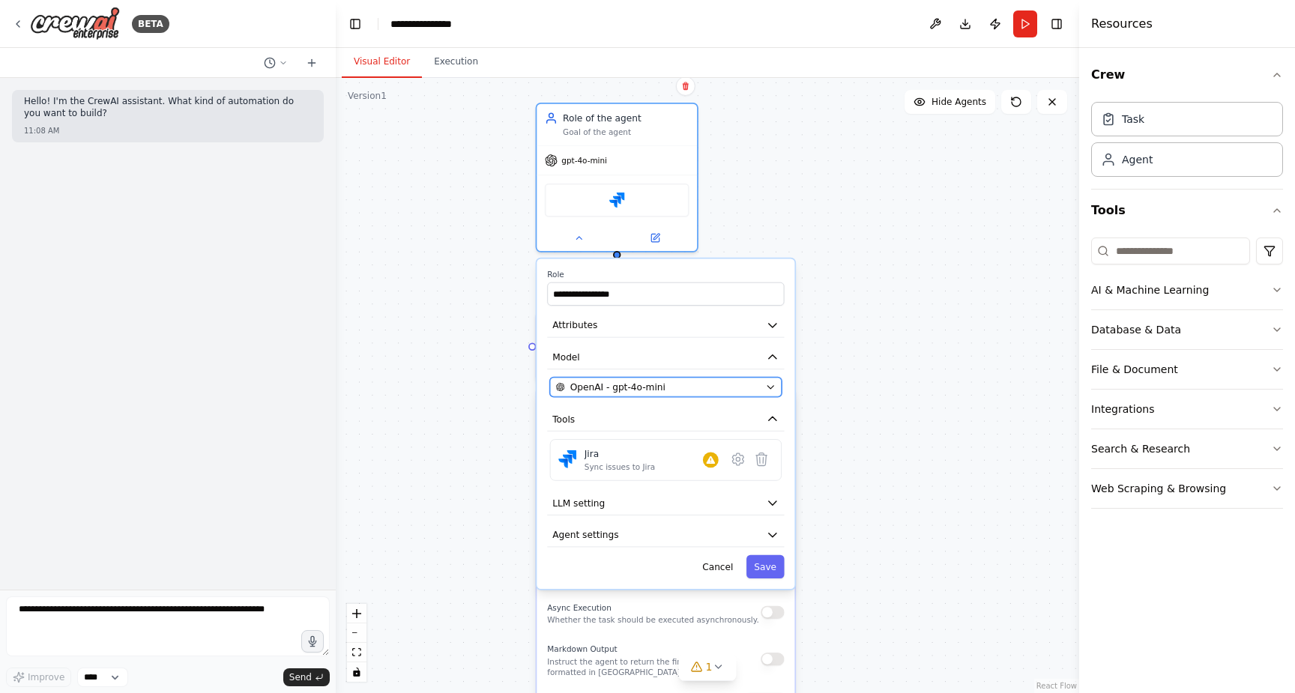
click at [673, 390] on div "OpenAI - gpt-4o-mini" at bounding box center [658, 387] width 205 height 13
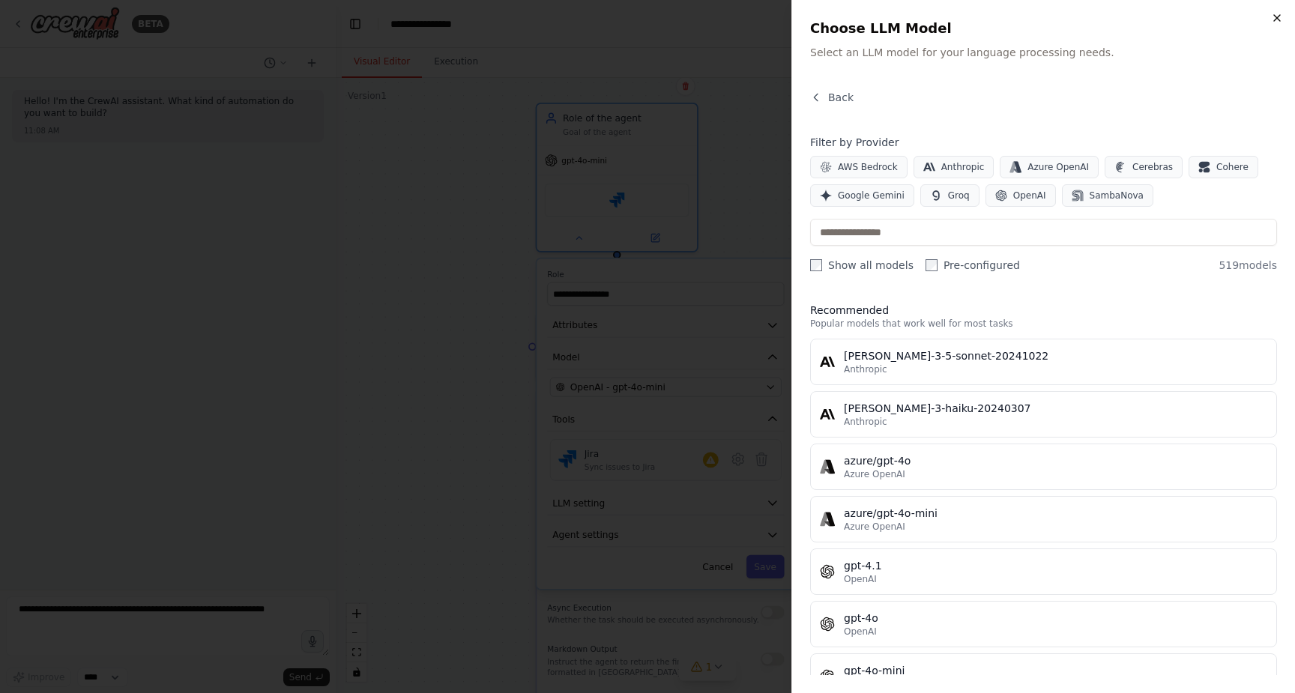
click at [1277, 18] on icon "button" at bounding box center [1277, 18] width 6 height 6
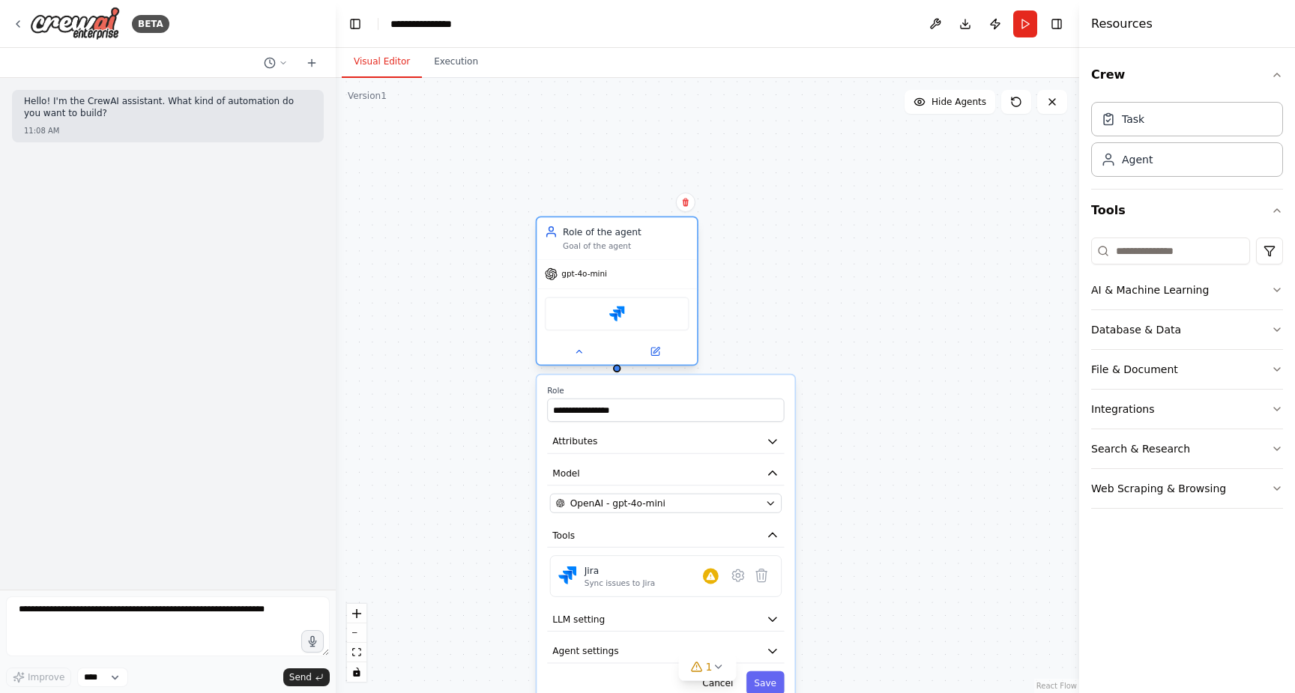
drag, startPoint x: 647, startPoint y: 121, endPoint x: 639, endPoint y: 264, distance: 144.1
click at [640, 238] on div "Role of the agent" at bounding box center [626, 231] width 127 height 13
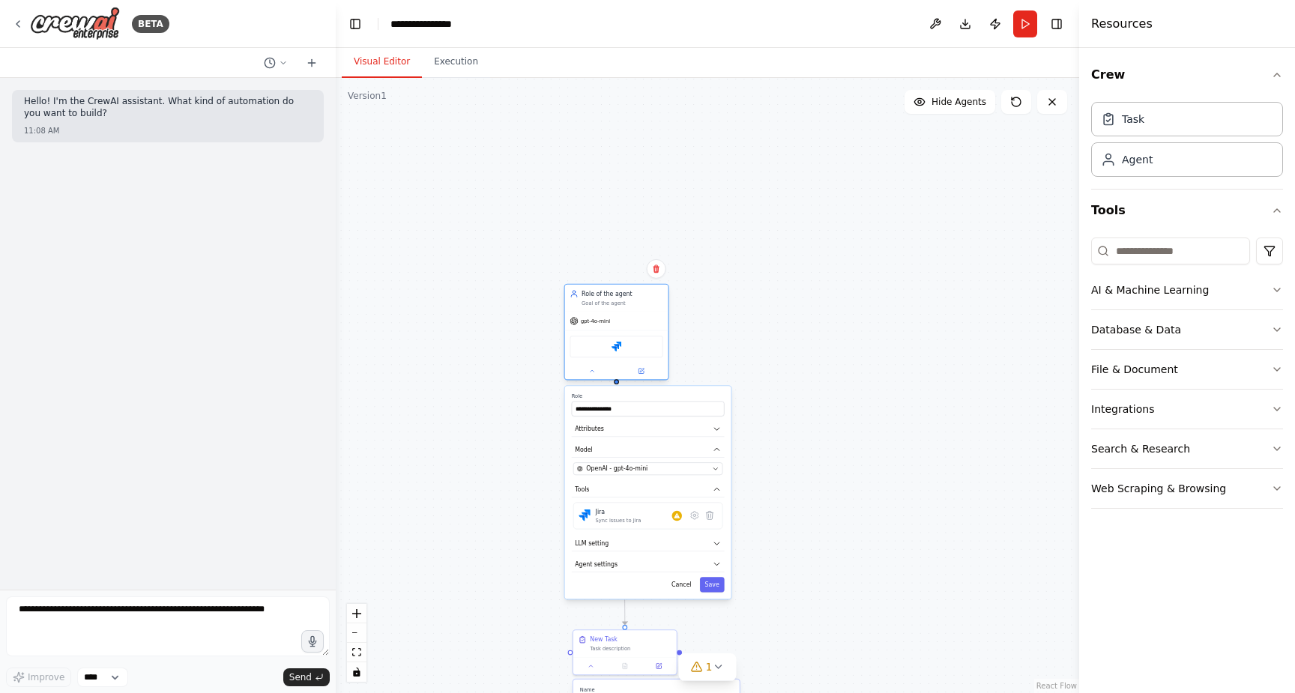
drag, startPoint x: 633, startPoint y: 289, endPoint x: 633, endPoint y: 325, distance: 36.0
click at [633, 325] on div "gpt-4o-mini" at bounding box center [616, 321] width 103 height 19
click at [685, 587] on button "Cancel" at bounding box center [681, 584] width 30 height 15
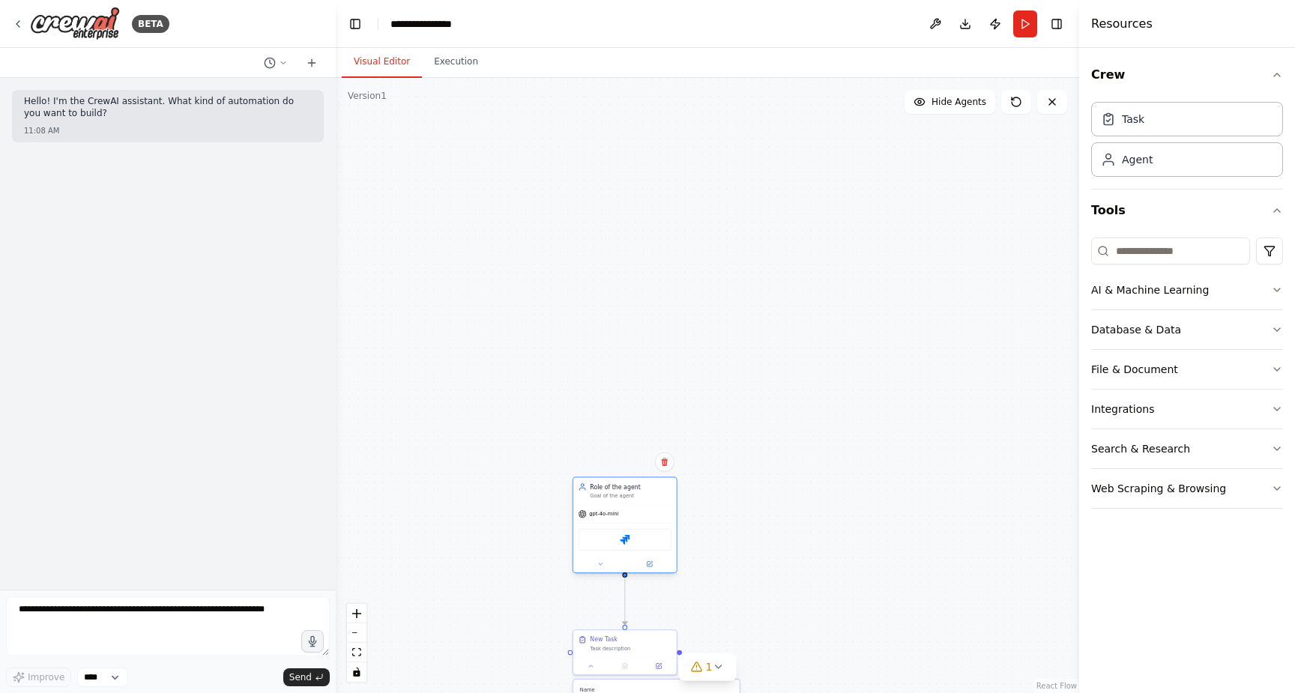
drag, startPoint x: 623, startPoint y: 300, endPoint x: 632, endPoint y: 491, distance: 191.2
click at [632, 491] on div "Role of the agent Goal of the agent" at bounding box center [631, 490] width 82 height 16
click at [1139, 253] on input at bounding box center [1170, 250] width 159 height 27
